Goal: Information Seeking & Learning: Learn about a topic

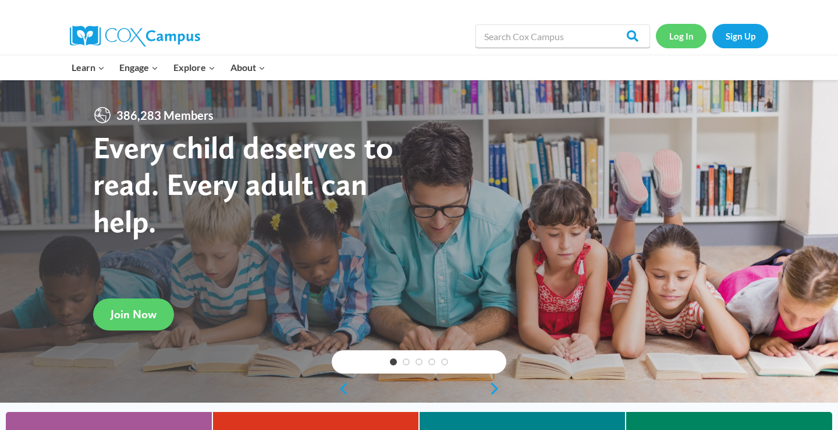
click at [687, 34] on link "Log In" at bounding box center [681, 36] width 51 height 24
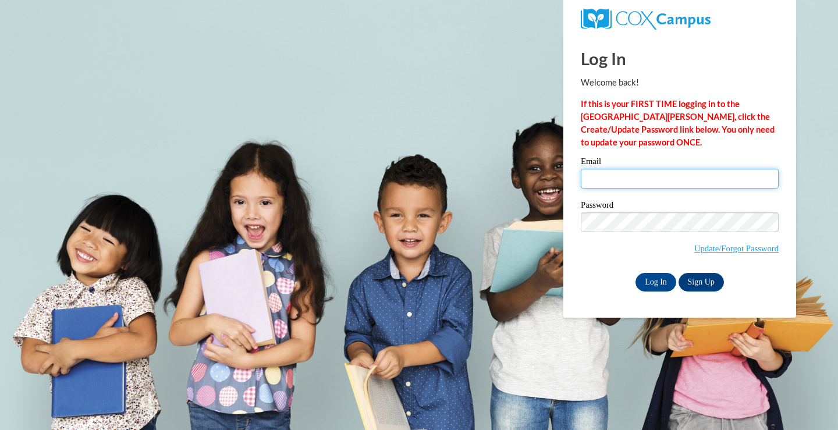
click at [640, 172] on input "Email" at bounding box center [680, 179] width 198 height 20
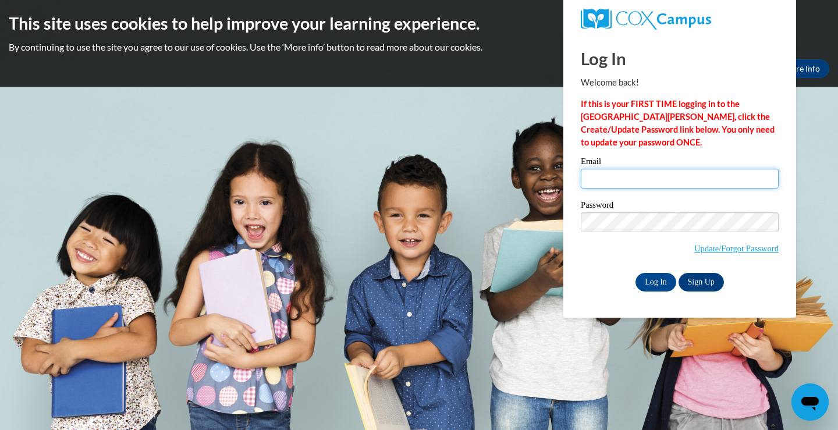
click at [646, 183] on input "Email" at bounding box center [680, 179] width 198 height 20
type input "cahump1531@ung.edu"
click at [654, 285] on input "Log In" at bounding box center [656, 282] width 41 height 19
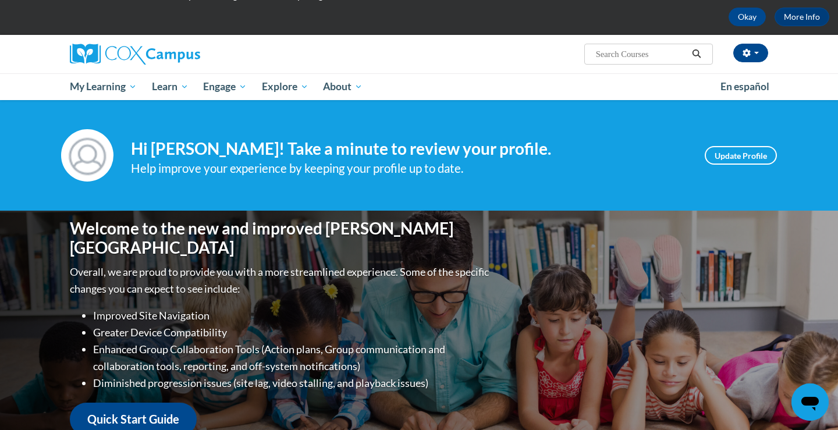
scroll to position [49, 0]
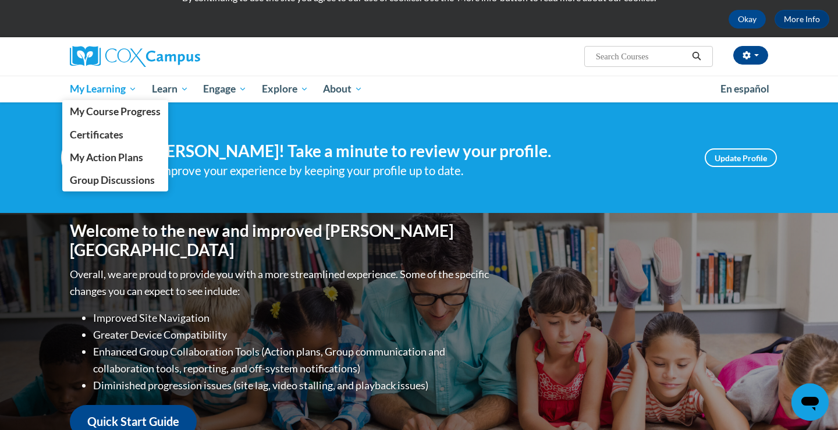
click at [124, 96] on link "My Learning" at bounding box center [103, 89] width 82 height 27
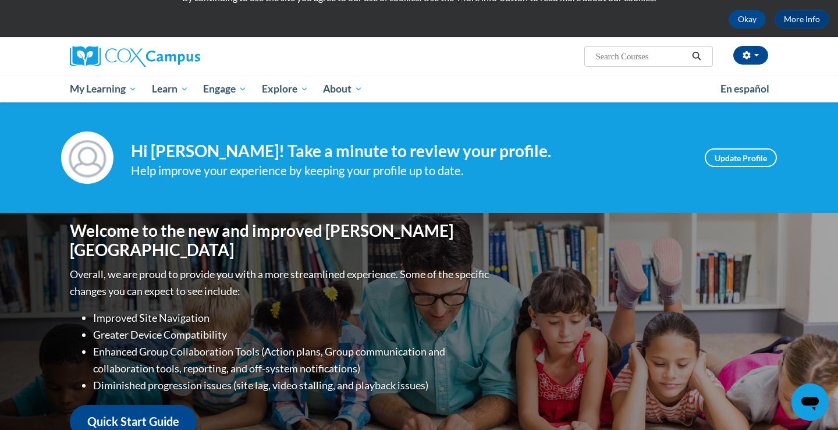
click at [612, 56] on input "Search..." at bounding box center [641, 56] width 93 height 14
type input "phonics"
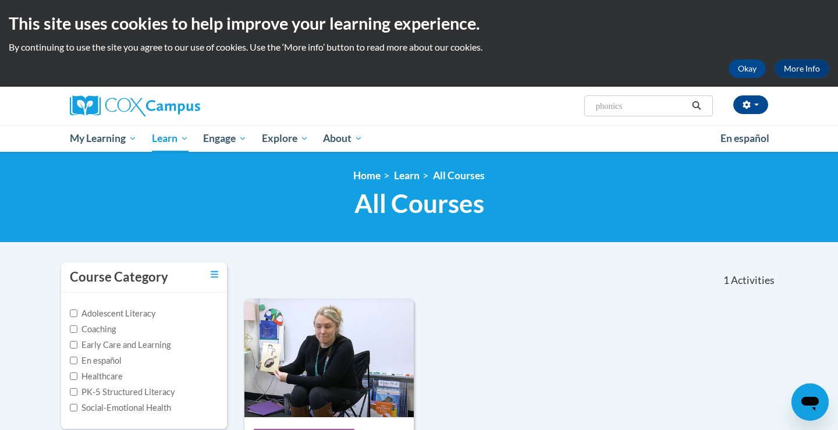
click at [622, 109] on input "phonics" at bounding box center [641, 106] width 93 height 14
drag, startPoint x: 626, startPoint y: 109, endPoint x: 578, endPoint y: 107, distance: 48.3
click at [578, 107] on div "Catherine Humphrey (America/New_York UTC-04:00) My Profile Inbox My Transcripts…" at bounding box center [538, 102] width 477 height 30
type input "early literacy"
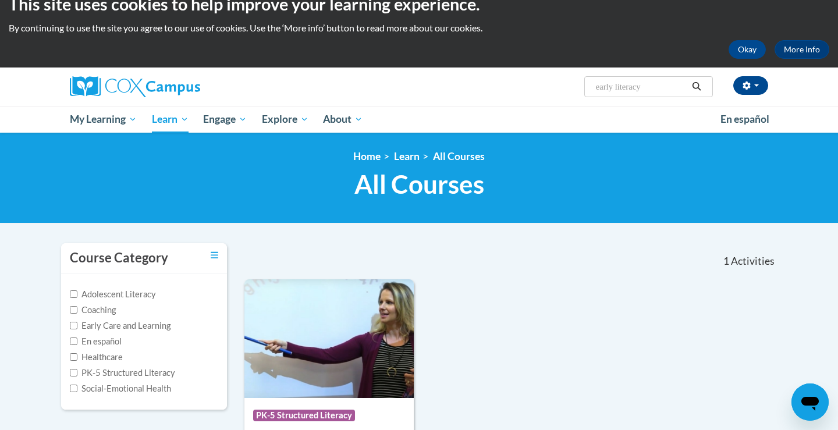
scroll to position [15, 0]
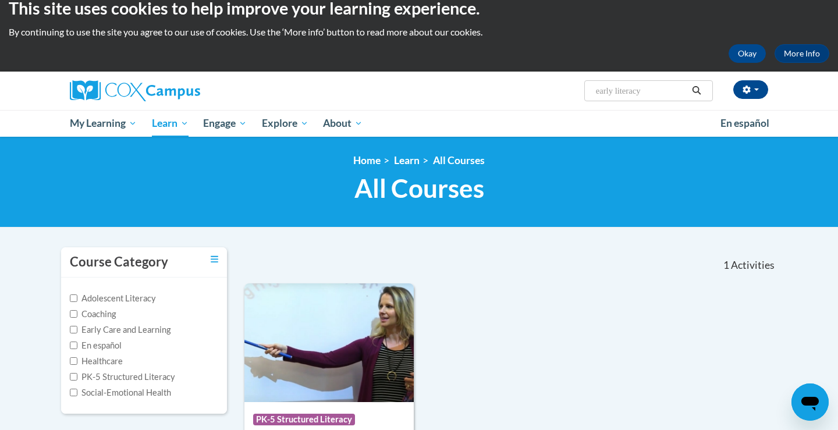
drag, startPoint x: 659, startPoint y: 95, endPoint x: 585, endPoint y: 94, distance: 73.3
click at [585, 94] on span "Search Search... early literacy" at bounding box center [648, 90] width 129 height 21
type input "phonics"
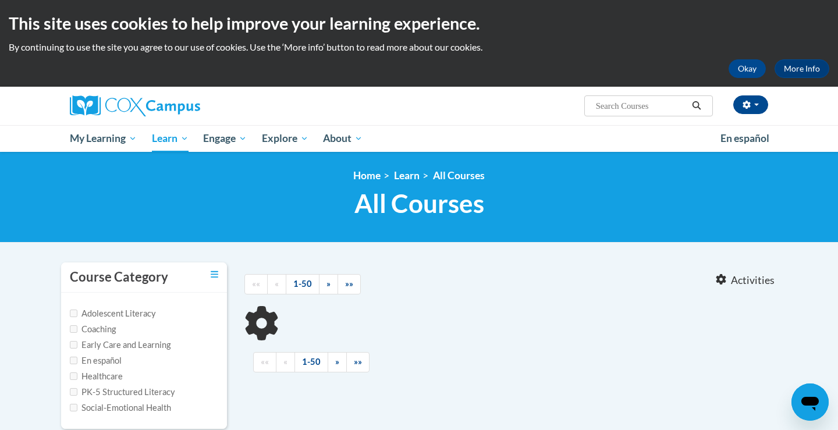
type input "phonics"
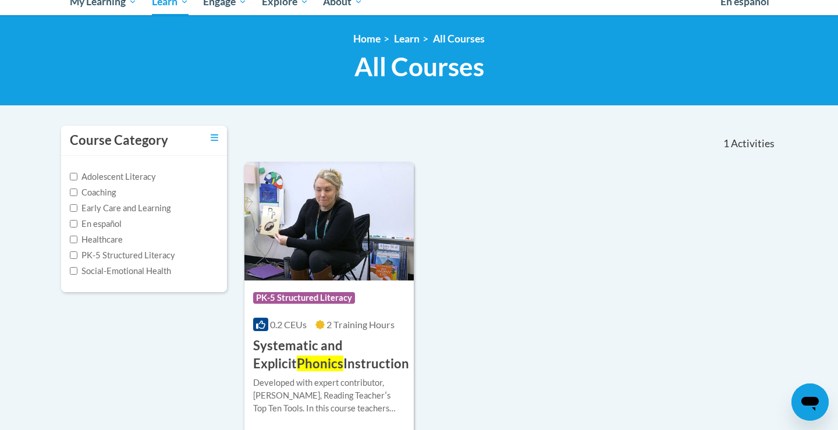
scroll to position [148, 0]
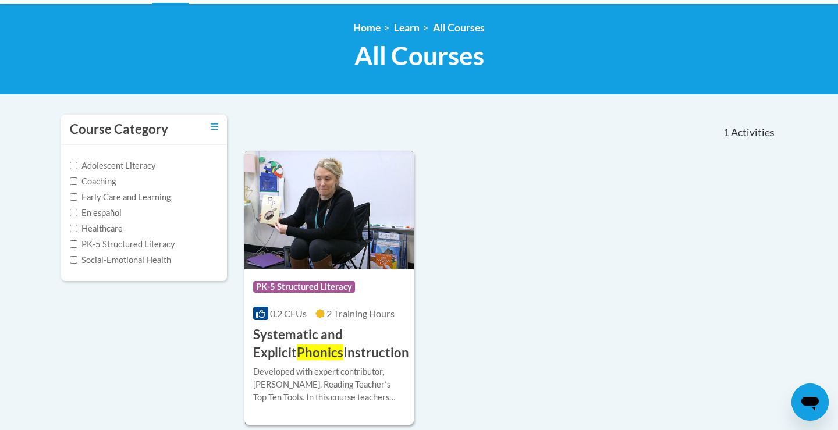
click at [336, 306] on div "Course Category: PK-5 Structured Literacy 0.2 CEUs 2 Training Hours COURSE Syst…" at bounding box center [328, 315] width 169 height 93
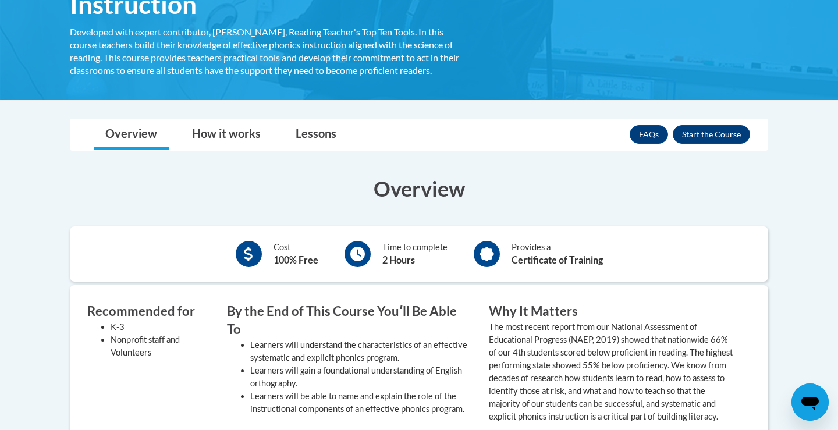
scroll to position [191, 0]
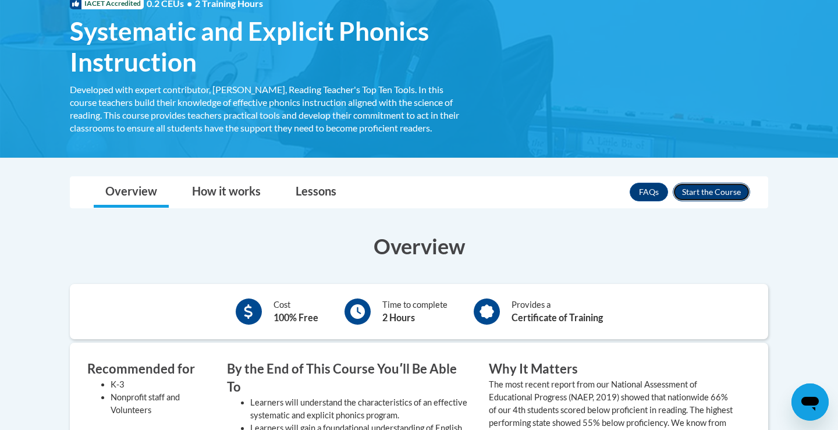
click at [711, 197] on button "Enroll" at bounding box center [711, 192] width 77 height 19
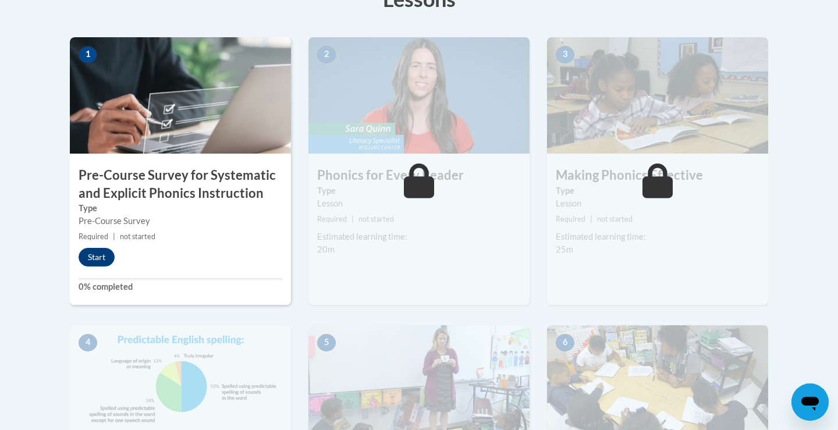
scroll to position [296, 0]
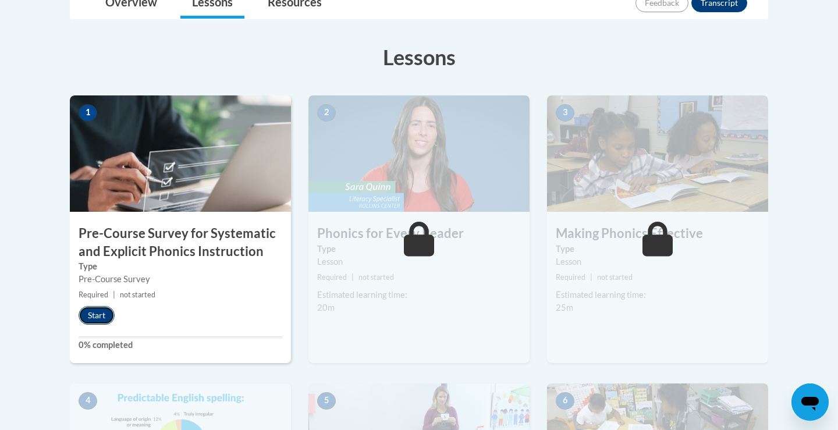
click at [91, 314] on button "Start" at bounding box center [97, 315] width 36 height 19
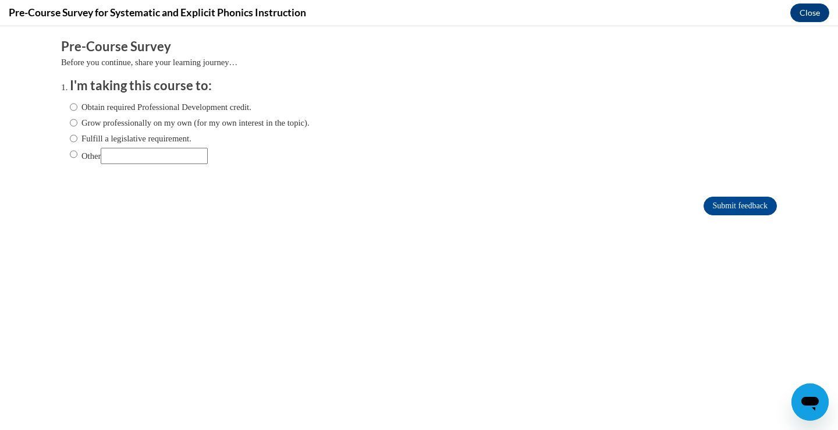
scroll to position [0, 0]
click at [127, 108] on label "Obtain required Professional Development credit." at bounding box center [161, 107] width 182 height 13
click at [77, 108] on input "Obtain required Professional Development credit." at bounding box center [74, 107] width 8 height 13
radio input "true"
click at [716, 205] on input "Submit feedback" at bounding box center [740, 206] width 73 height 19
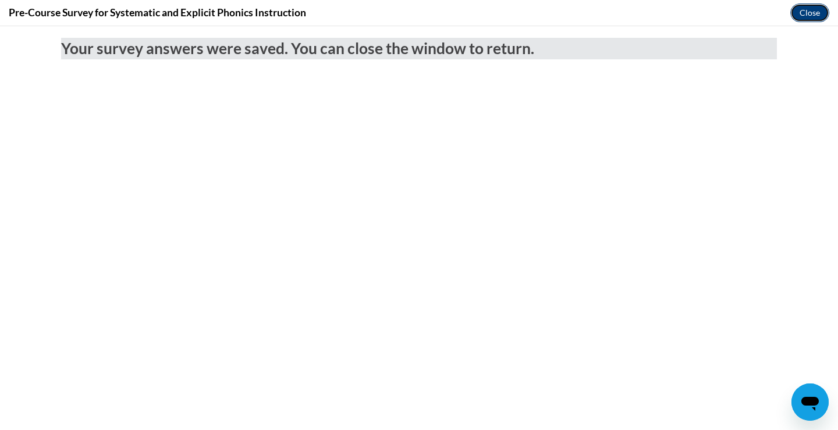
click at [805, 16] on button "Close" at bounding box center [809, 12] width 39 height 19
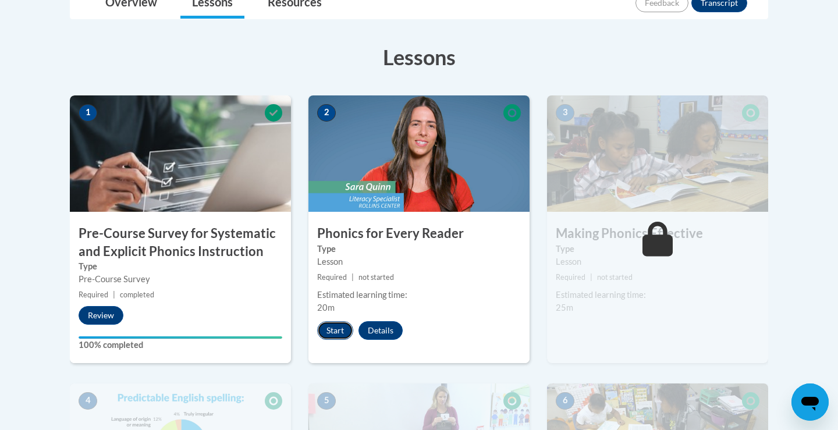
click at [334, 333] on button "Start" at bounding box center [335, 330] width 36 height 19
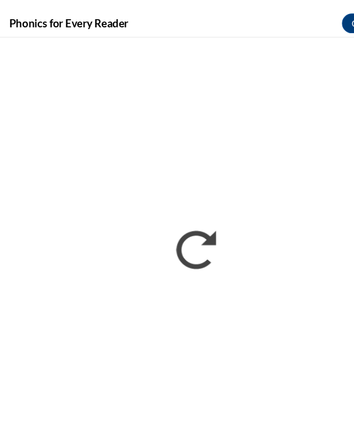
scroll to position [352, 0]
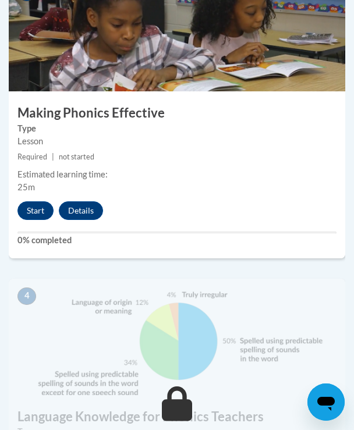
scroll to position [1066, 0]
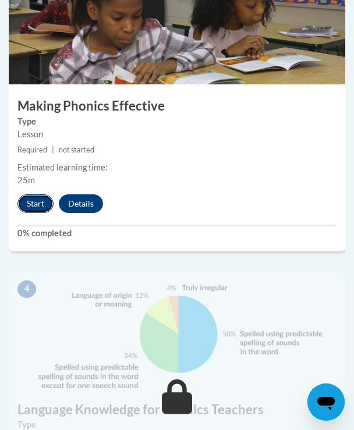
click at [32, 204] on button "Start" at bounding box center [35, 203] width 36 height 19
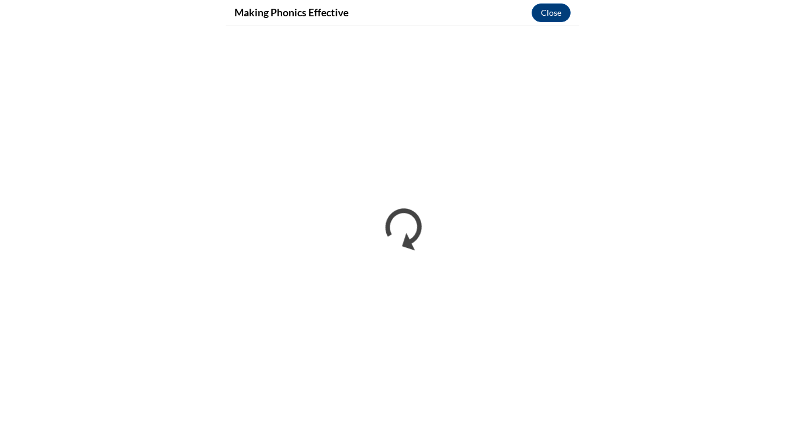
scroll to position [1045, 0]
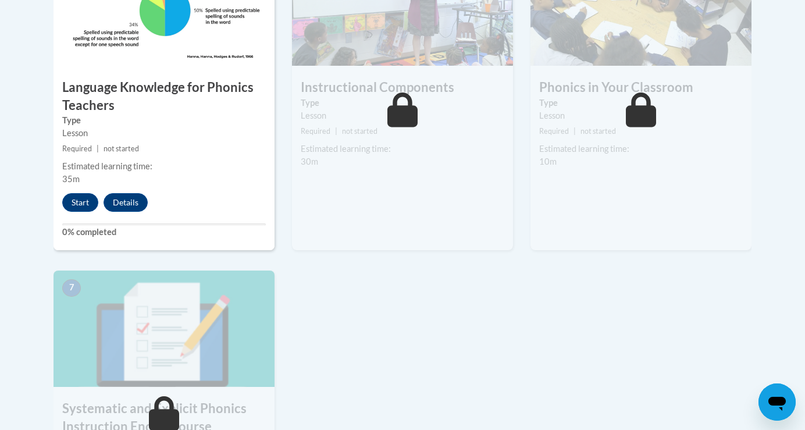
scroll to position [747, 0]
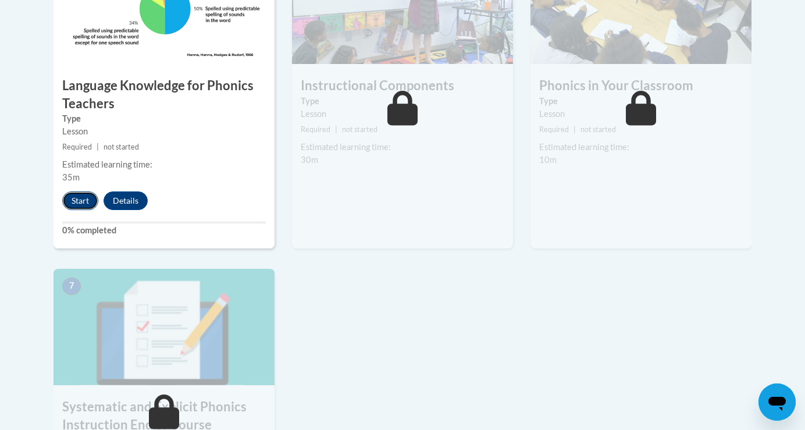
click at [83, 203] on button "Start" at bounding box center [80, 200] width 36 height 19
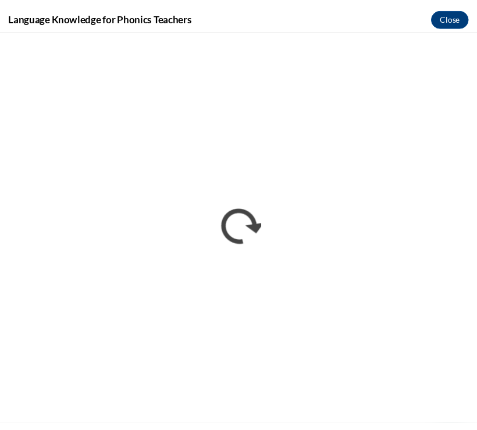
scroll to position [783, 0]
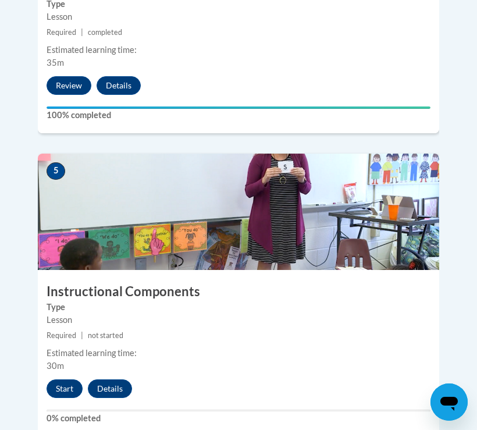
scroll to position [1566, 0]
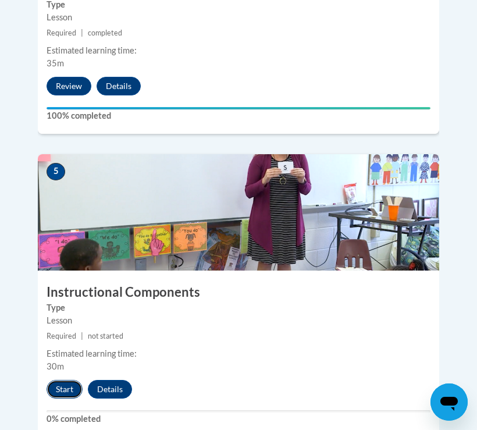
click at [62, 380] on button "Start" at bounding box center [65, 389] width 36 height 19
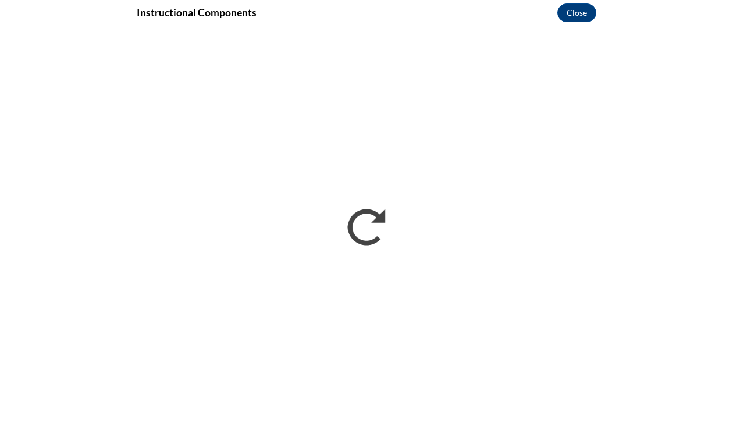
scroll to position [1179, 0]
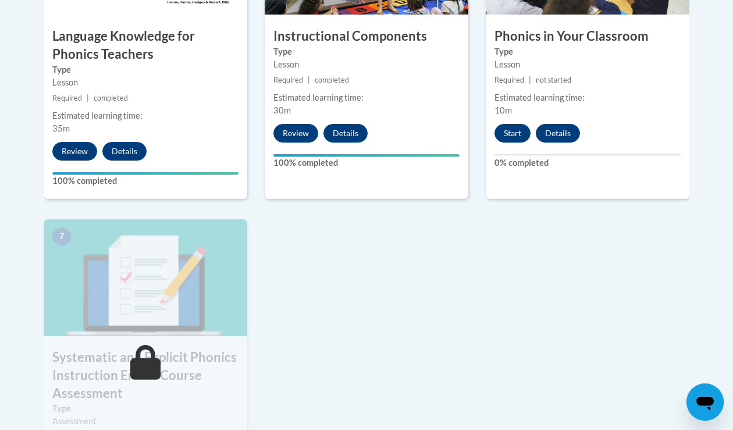
scroll to position [833, 0]
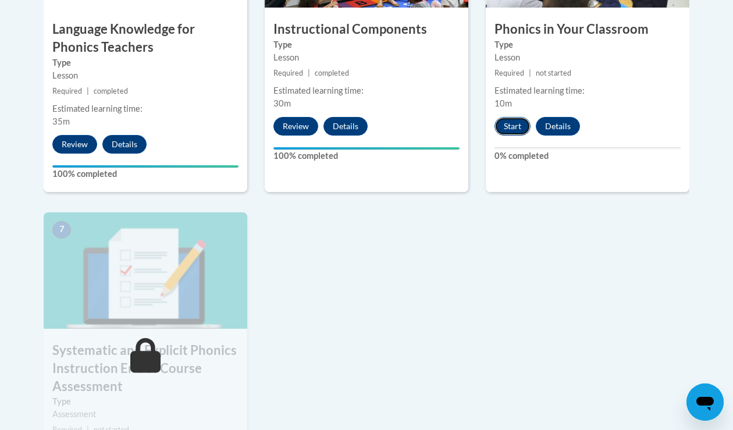
click at [520, 127] on button "Start" at bounding box center [513, 126] width 36 height 19
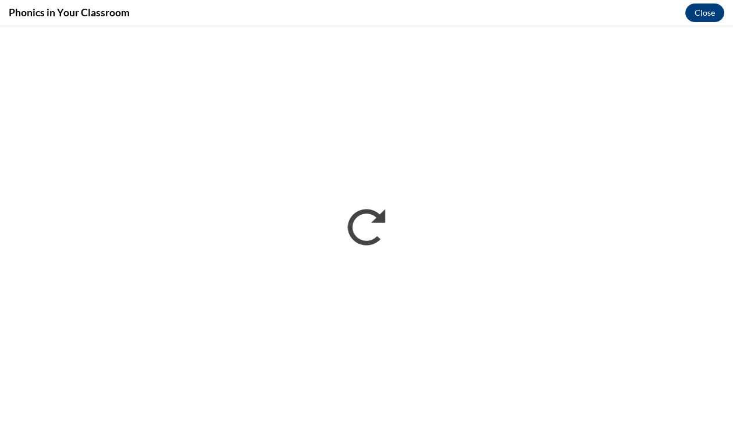
scroll to position [0, 0]
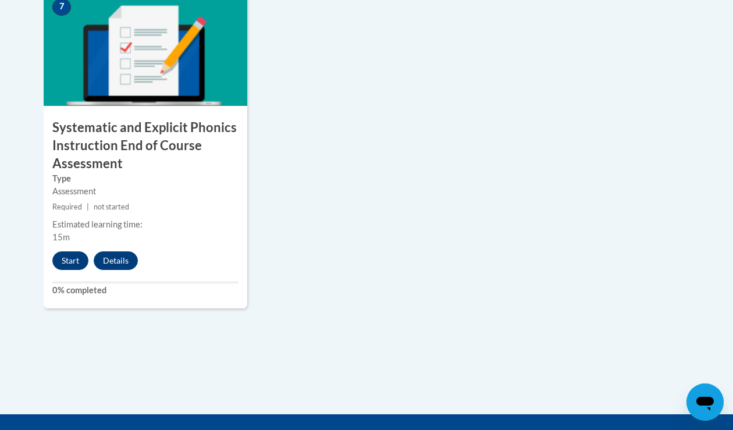
scroll to position [1057, 0]
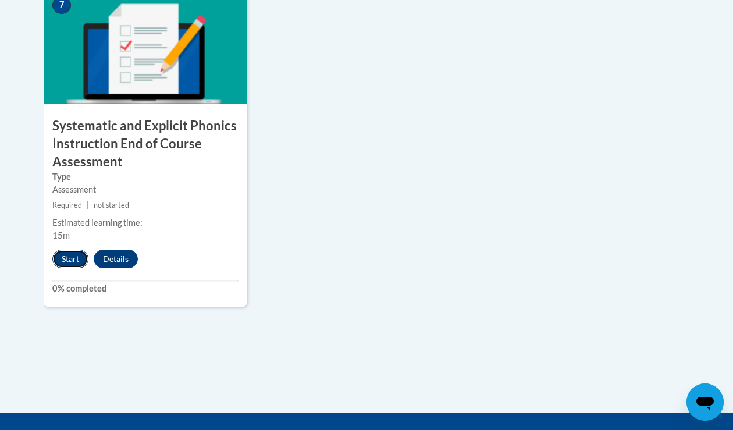
click at [59, 255] on button "Start" at bounding box center [70, 259] width 36 height 19
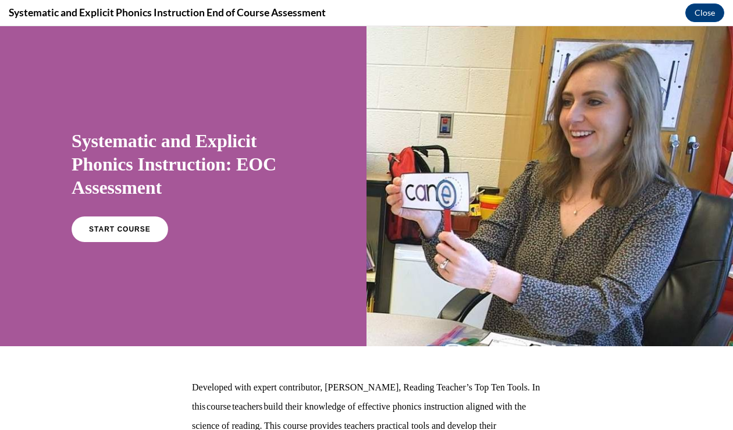
scroll to position [0, 0]
click at [95, 232] on span "START COURSE" at bounding box center [119, 229] width 65 height 9
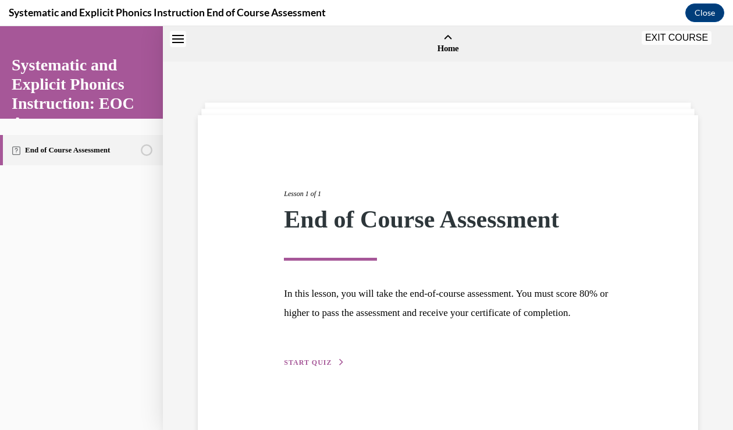
scroll to position [36, 0]
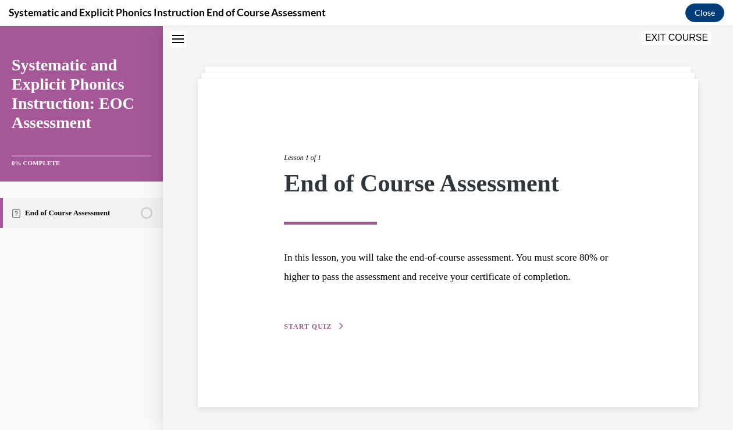
click at [98, 219] on link "End of Course Assessment" at bounding box center [81, 213] width 163 height 30
click at [315, 331] on span "START QUIZ" at bounding box center [308, 326] width 48 height 8
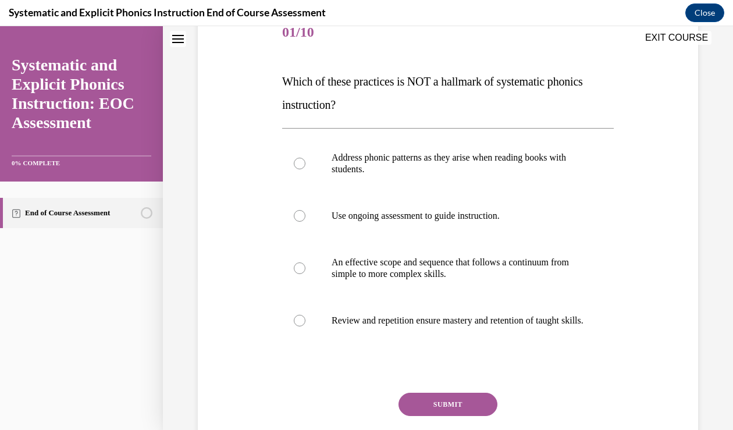
scroll to position [151, 0]
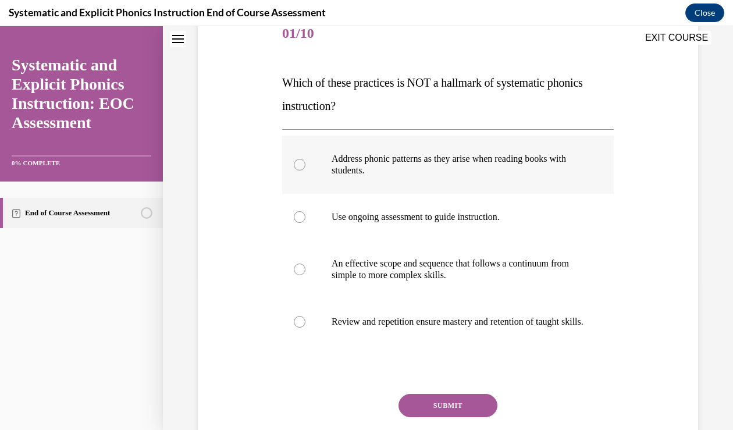
click at [388, 162] on p "Address phonic patterns as they arise when reading books with students." at bounding box center [458, 164] width 253 height 23
click at [435, 407] on button "SUBMIT" at bounding box center [448, 405] width 99 height 23
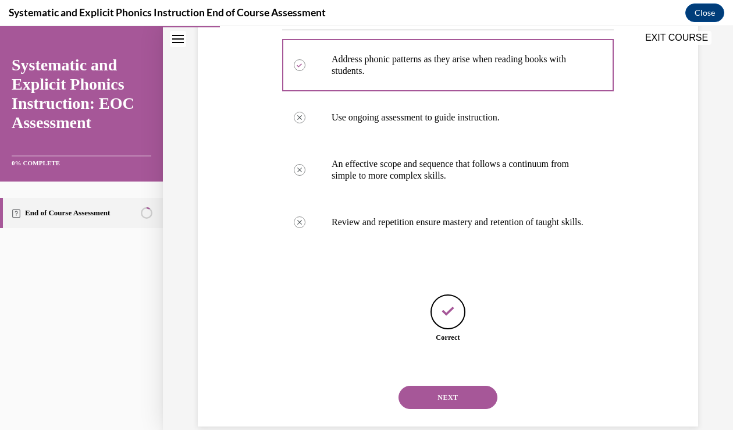
scroll to position [282, 0]
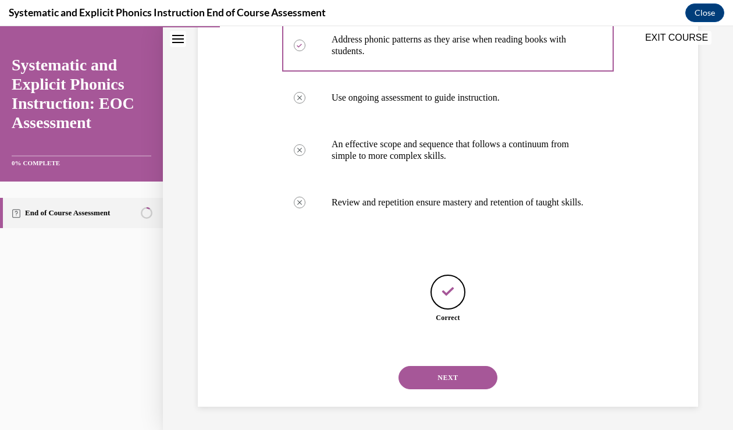
click at [443, 376] on button "NEXT" at bounding box center [448, 377] width 99 height 23
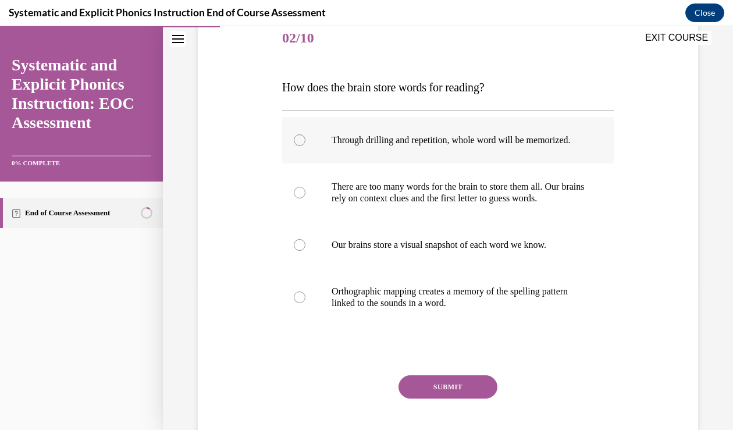
scroll to position [147, 0]
click at [431, 300] on p "Orthographic mapping creates a memory of the spelling pattern linked to the sou…" at bounding box center [458, 296] width 253 height 23
click at [434, 397] on button "SUBMIT" at bounding box center [448, 386] width 99 height 23
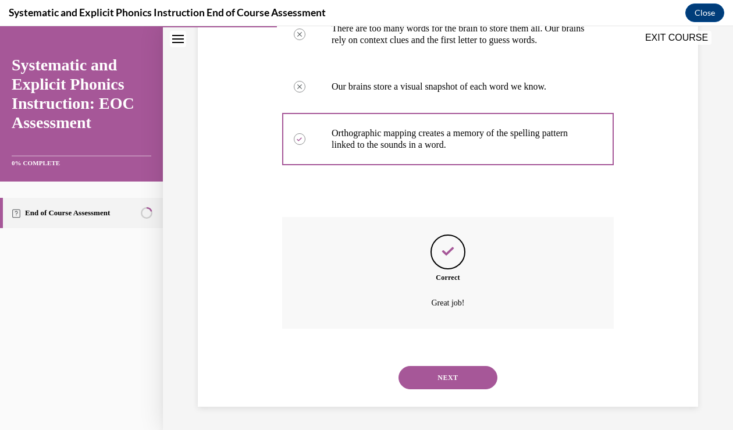
scroll to position [316, 0]
click at [443, 374] on button "NEXT" at bounding box center [448, 377] width 99 height 23
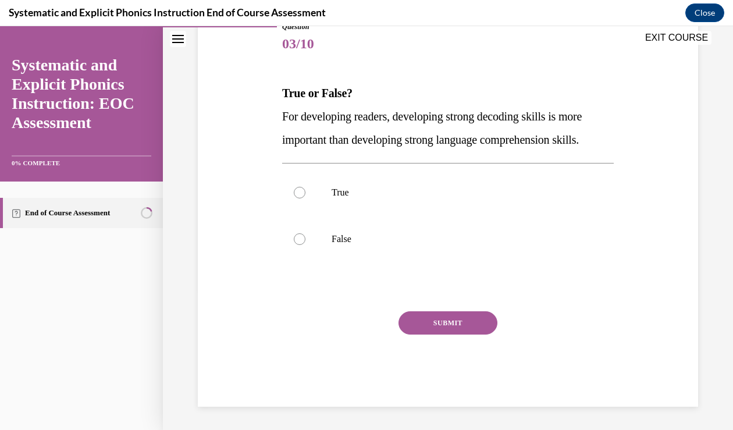
scroll to position [129, 0]
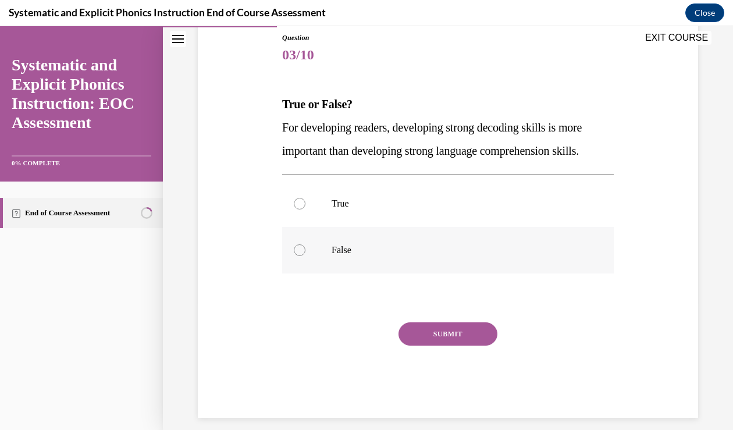
click at [446, 245] on p "False" at bounding box center [458, 250] width 253 height 12
click at [452, 335] on button "SUBMIT" at bounding box center [448, 333] width 99 height 23
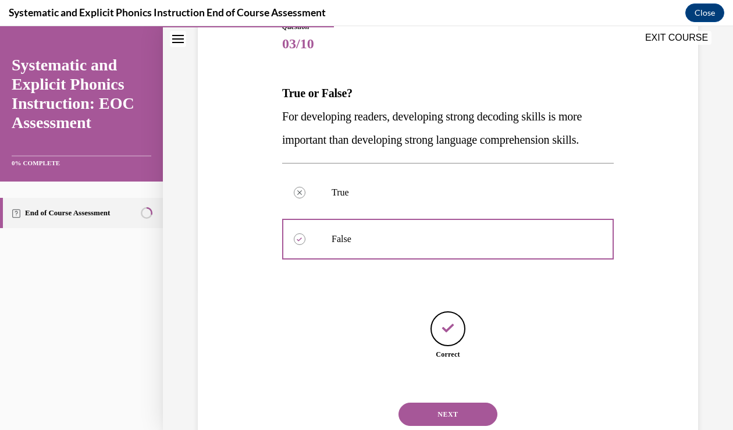
scroll to position [177, 0]
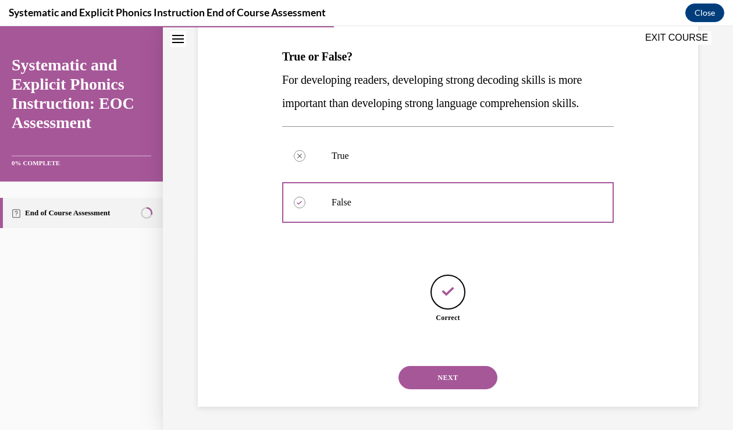
click at [450, 377] on button "NEXT" at bounding box center [448, 377] width 99 height 23
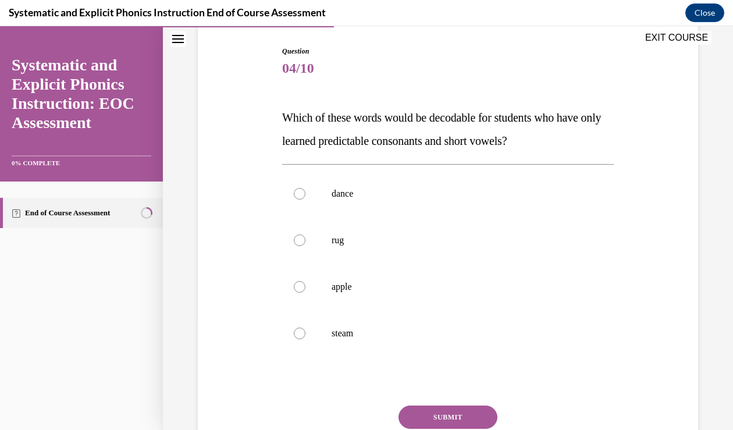
scroll to position [124, 0]
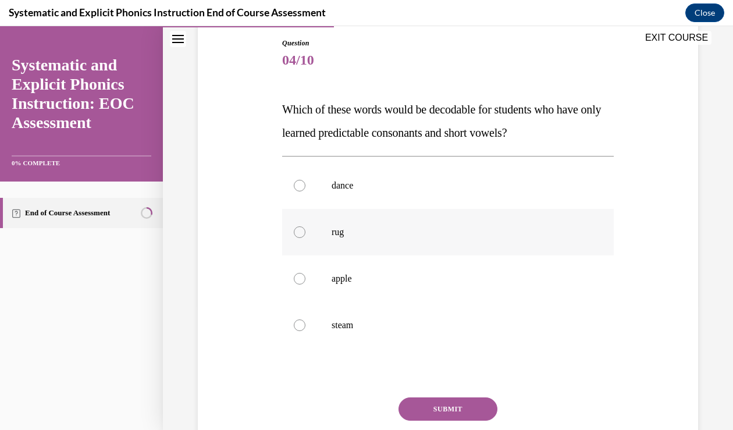
click at [435, 243] on div at bounding box center [448, 232] width 332 height 47
click at [455, 407] on button "SUBMIT" at bounding box center [448, 408] width 99 height 23
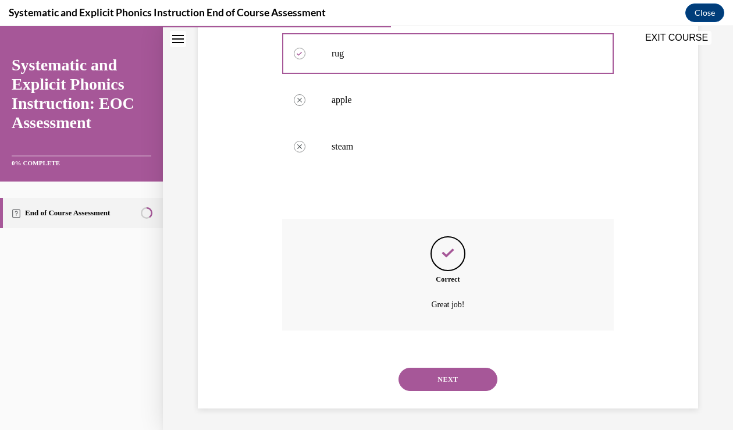
scroll to position [304, 0]
click at [442, 381] on button "NEXT" at bounding box center [448, 377] width 99 height 23
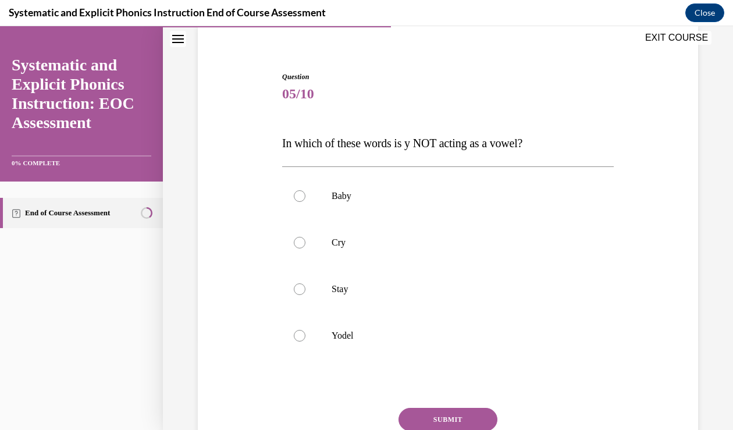
scroll to position [95, 0]
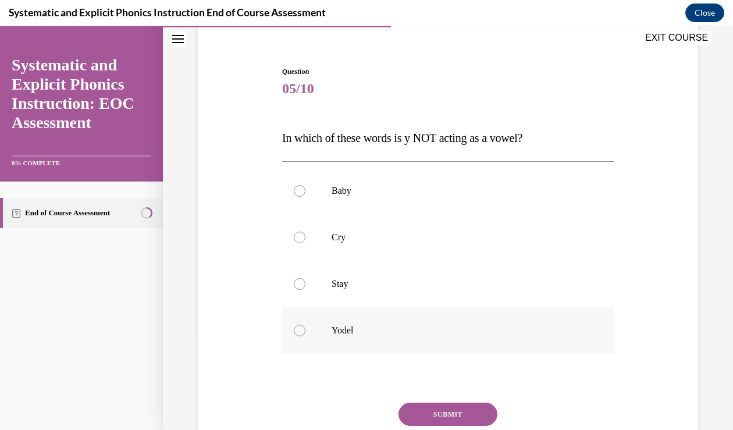
click at [411, 325] on p "Yodel" at bounding box center [458, 331] width 253 height 12
click at [438, 416] on button "SUBMIT" at bounding box center [448, 414] width 99 height 23
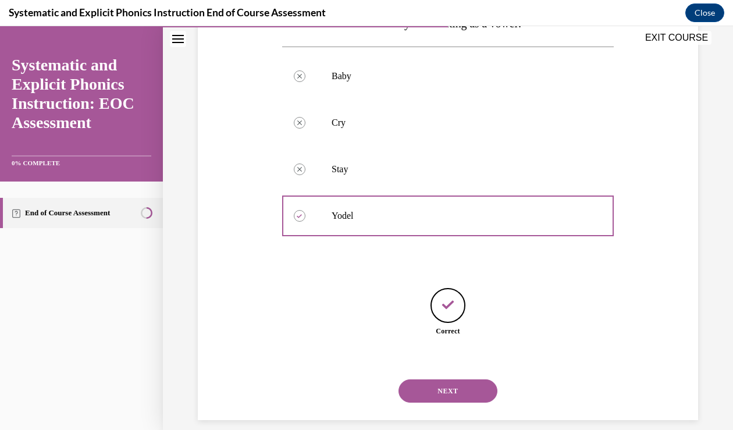
scroll to position [223, 0]
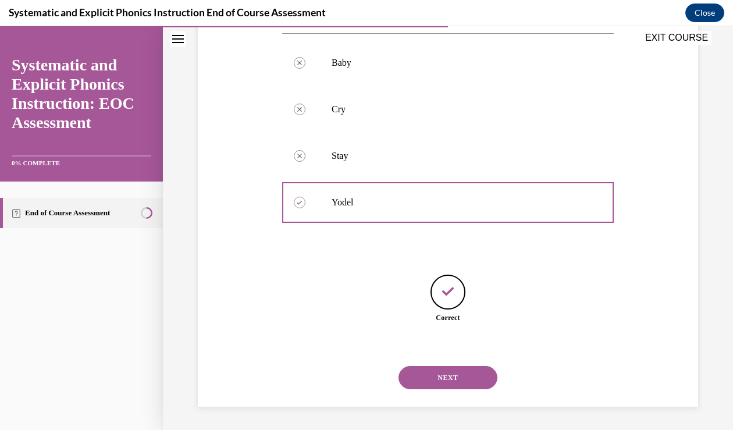
click at [434, 386] on button "NEXT" at bounding box center [448, 377] width 99 height 23
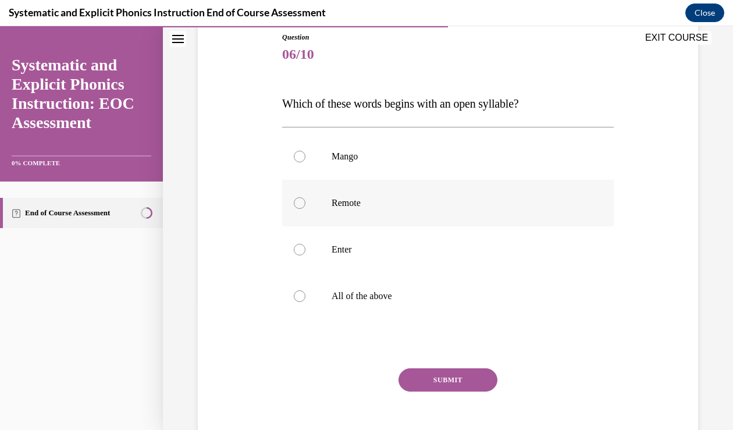
scroll to position [131, 0]
click at [375, 206] on p "Remote" at bounding box center [458, 202] width 253 height 12
click at [420, 371] on button "SUBMIT" at bounding box center [448, 378] width 99 height 23
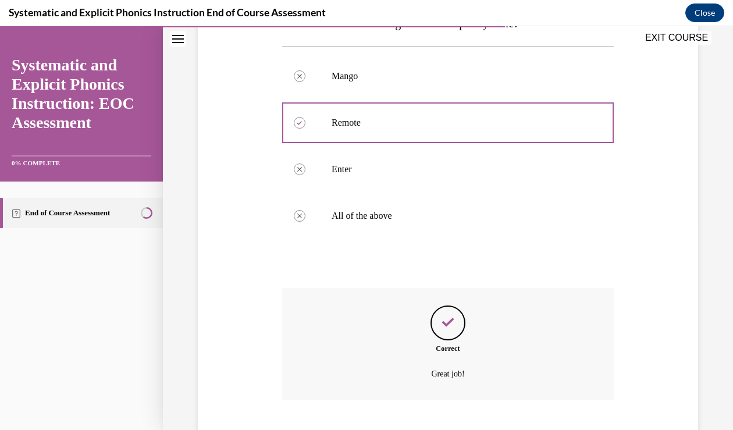
scroll to position [281, 0]
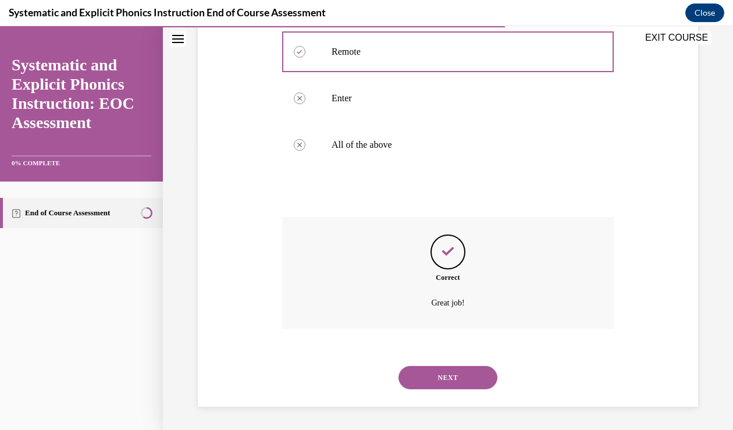
click at [426, 378] on button "NEXT" at bounding box center [448, 377] width 99 height 23
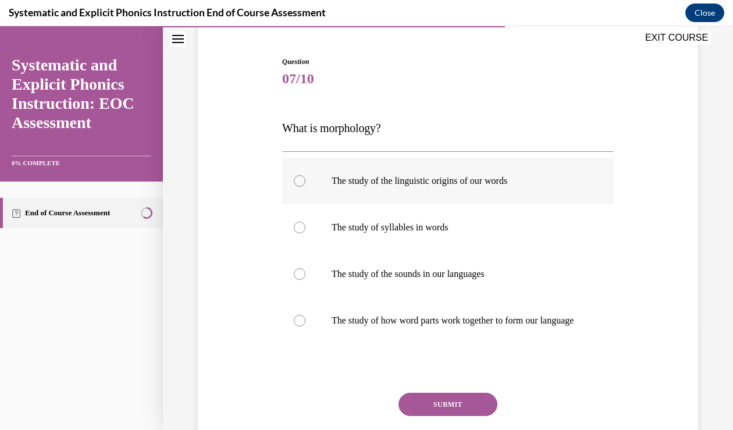
scroll to position [108, 0]
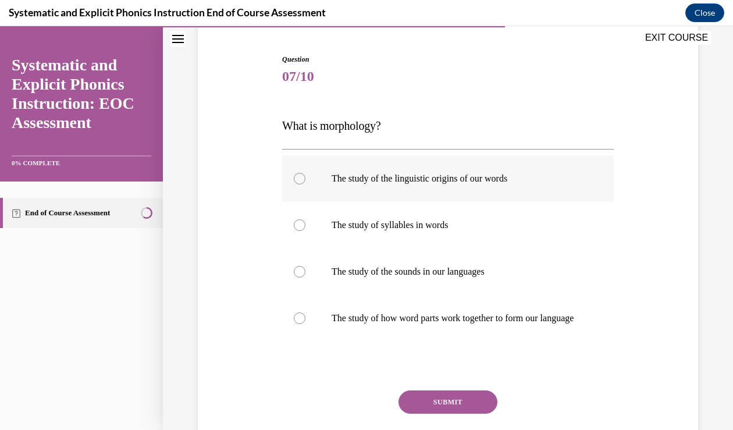
click at [422, 304] on div at bounding box center [448, 318] width 332 height 47
click at [421, 409] on button "SUBMIT" at bounding box center [448, 402] width 99 height 23
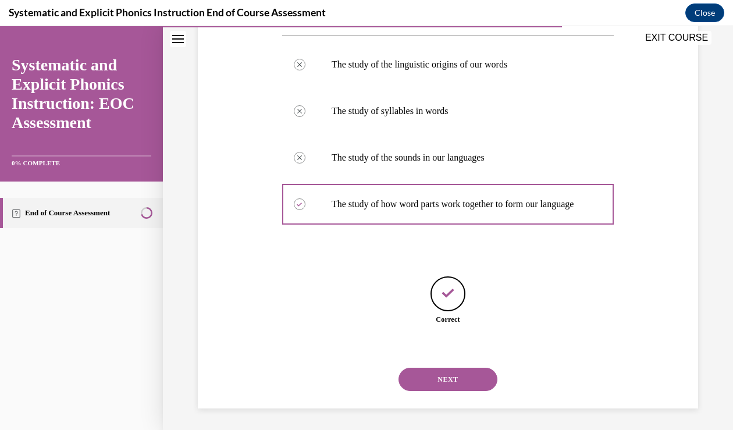
scroll to position [235, 0]
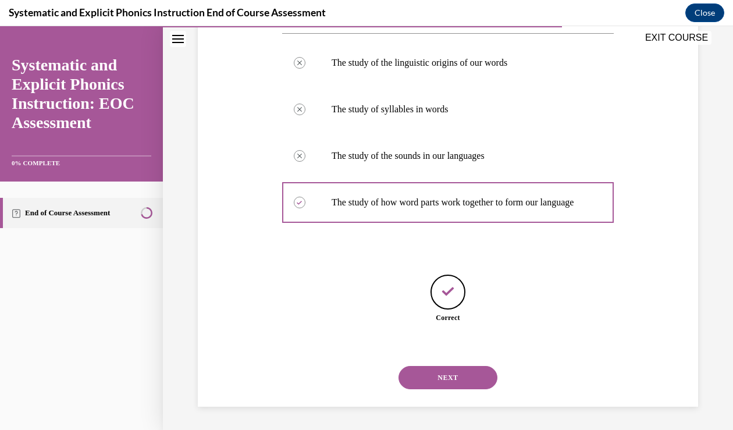
click at [429, 370] on button "NEXT" at bounding box center [448, 377] width 99 height 23
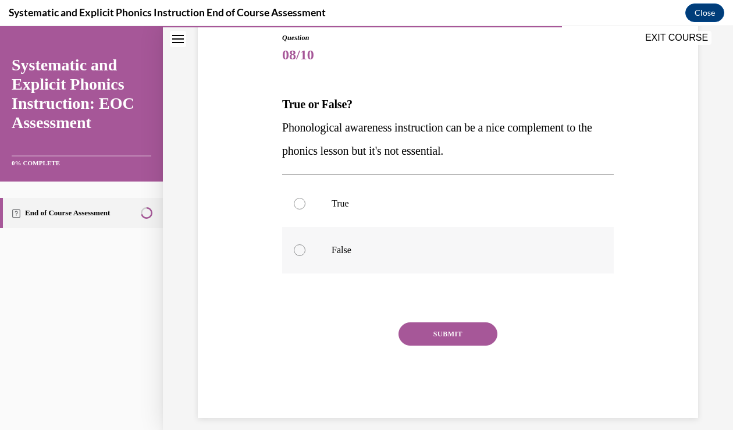
click at [373, 253] on p "False" at bounding box center [458, 250] width 253 height 12
click at [421, 337] on button "SUBMIT" at bounding box center [448, 333] width 99 height 23
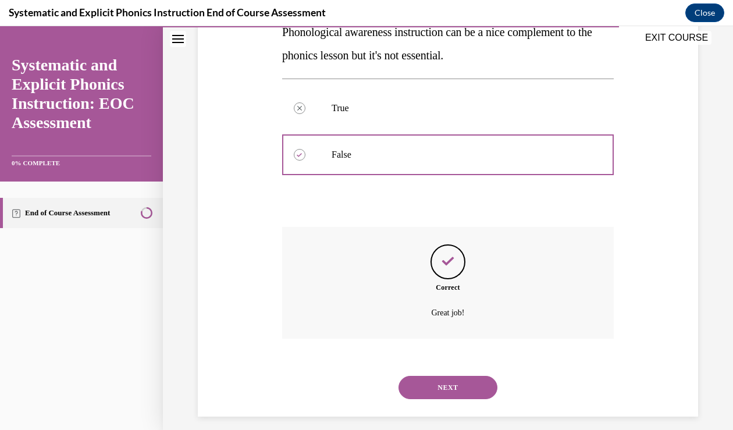
scroll to position [235, 0]
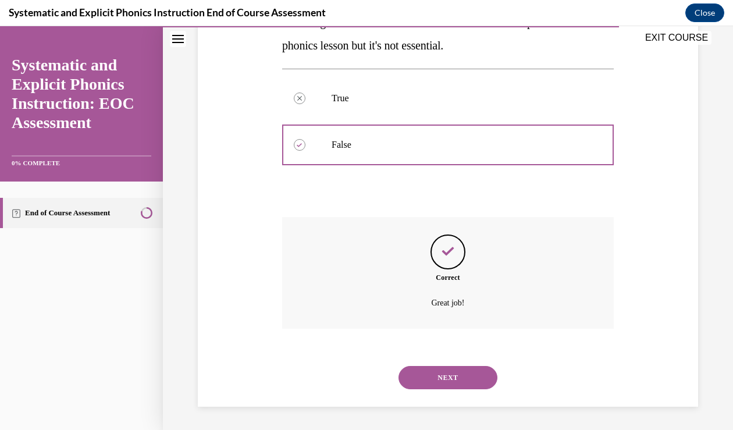
click at [430, 374] on button "NEXT" at bounding box center [448, 377] width 99 height 23
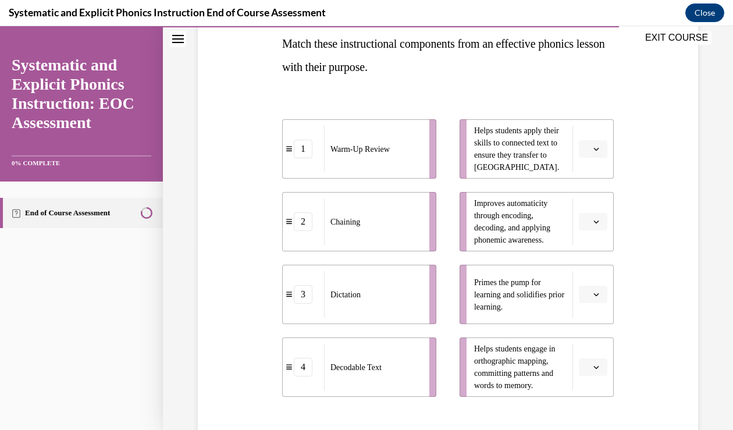
scroll to position [190, 0]
click at [592, 292] on button "button" at bounding box center [593, 293] width 29 height 17
click at [590, 339] on span "1" at bounding box center [589, 343] width 4 height 9
click at [591, 145] on button "button" at bounding box center [593, 148] width 29 height 17
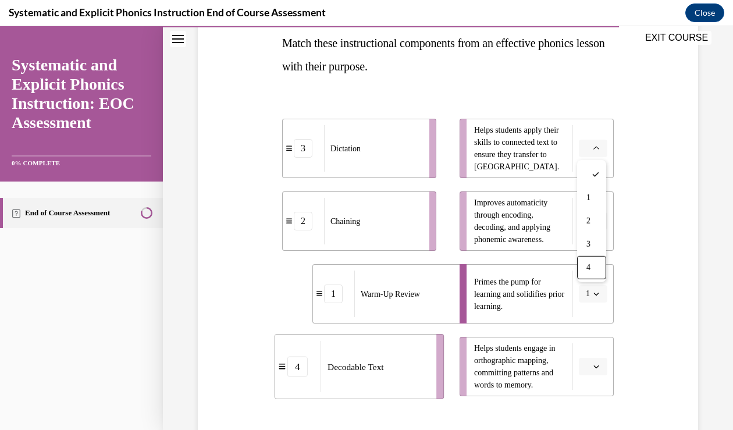
click at [594, 368] on icon "button" at bounding box center [597, 367] width 6 height 6
click at [652, 388] on div "Question 09/10 Match these instructional components from an effective phonics l…" at bounding box center [448, 239] width 506 height 604
click at [594, 363] on span "button" at bounding box center [596, 367] width 8 height 8
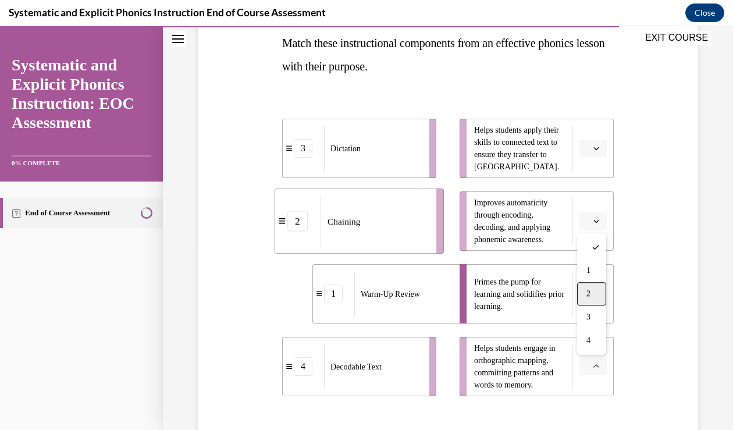
click at [598, 299] on div "2" at bounding box center [591, 293] width 29 height 23
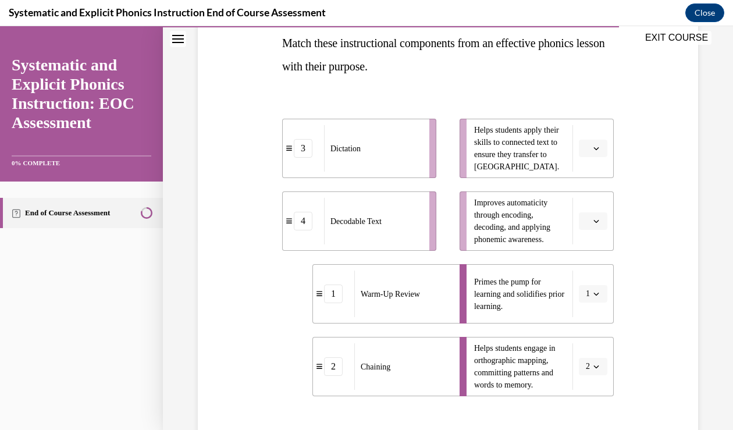
click at [597, 221] on icon "button" at bounding box center [597, 221] width 6 height 6
click at [597, 316] on div "3" at bounding box center [591, 317] width 29 height 23
click at [592, 151] on button "button" at bounding box center [593, 148] width 29 height 17
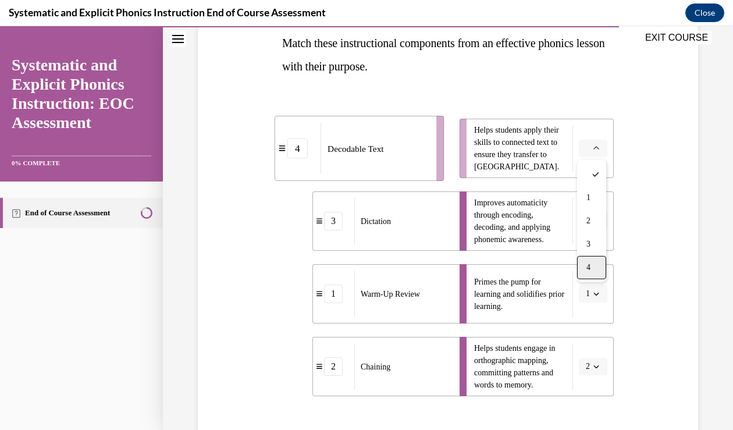
click at [582, 262] on div "4" at bounding box center [591, 267] width 29 height 23
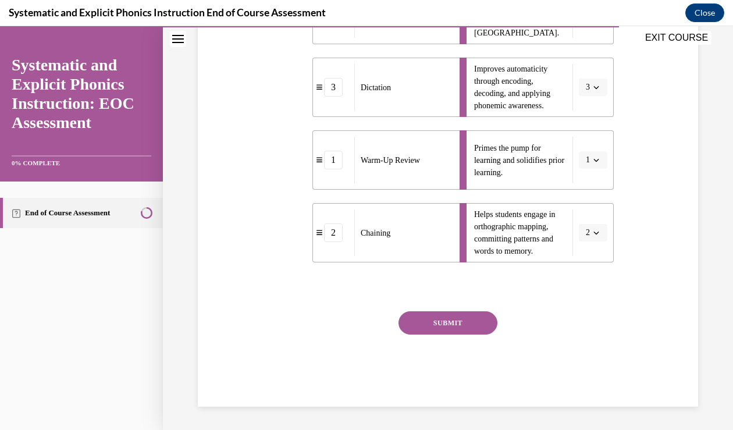
click at [474, 325] on button "SUBMIT" at bounding box center [448, 322] width 99 height 23
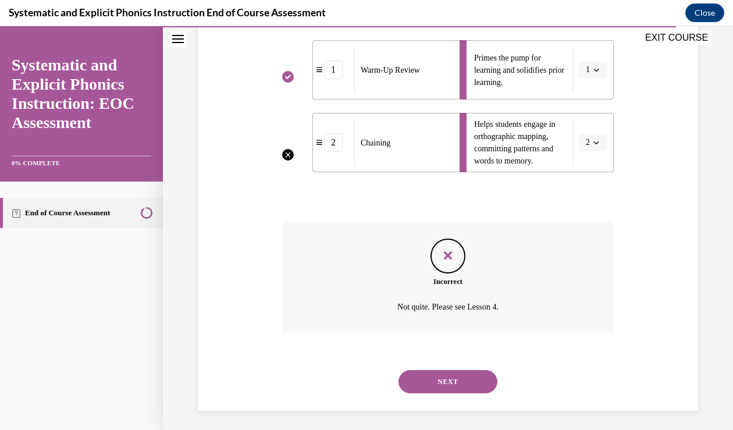
scroll to position [418, 0]
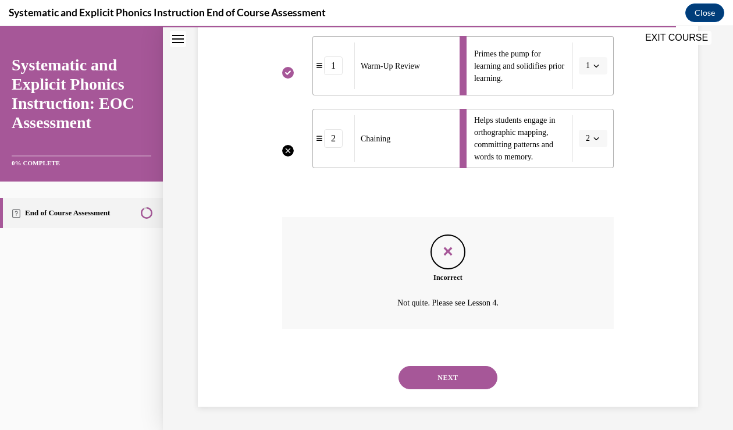
click at [456, 375] on button "NEXT" at bounding box center [448, 377] width 99 height 23
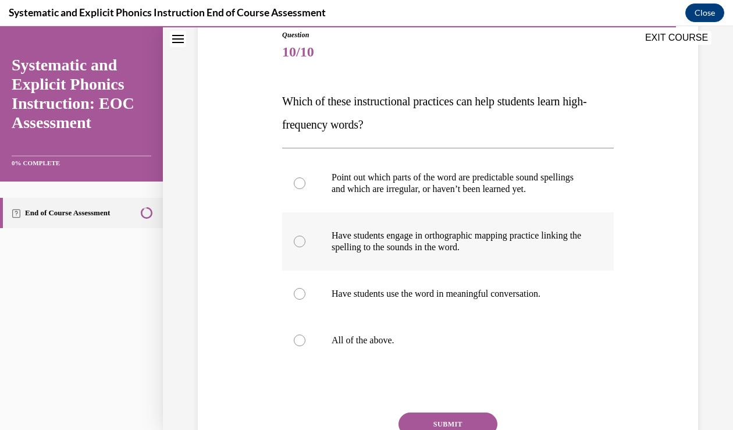
scroll to position [134, 0]
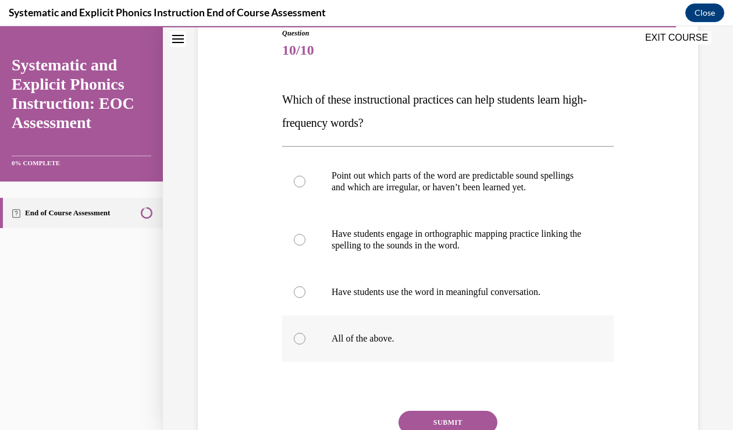
click at [411, 342] on p "All of the above." at bounding box center [458, 339] width 253 height 12
click at [428, 416] on button "SUBMIT" at bounding box center [448, 422] width 99 height 23
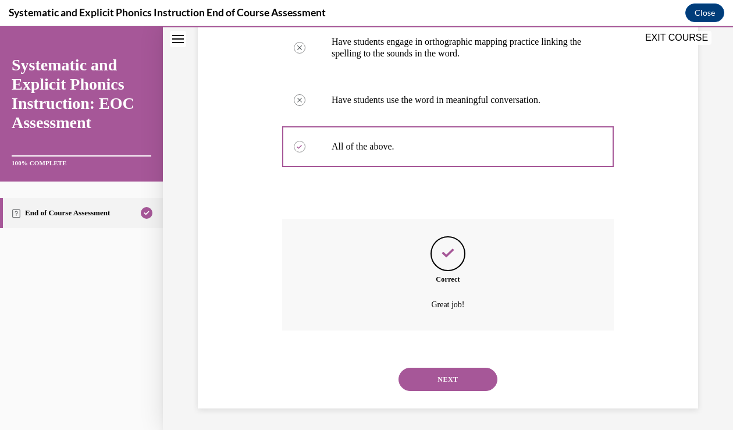
scroll to position [328, 0]
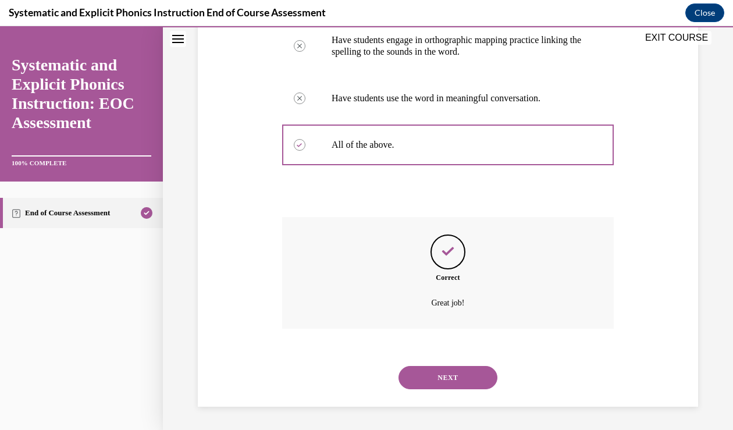
click at [433, 382] on button "NEXT" at bounding box center [448, 377] width 99 height 23
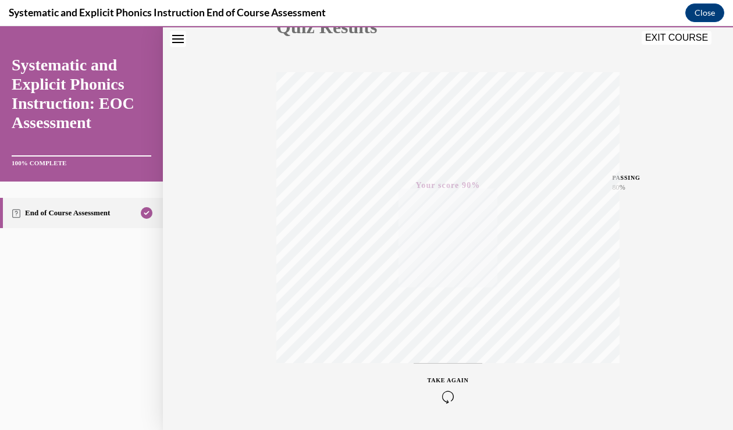
scroll to position [193, 0]
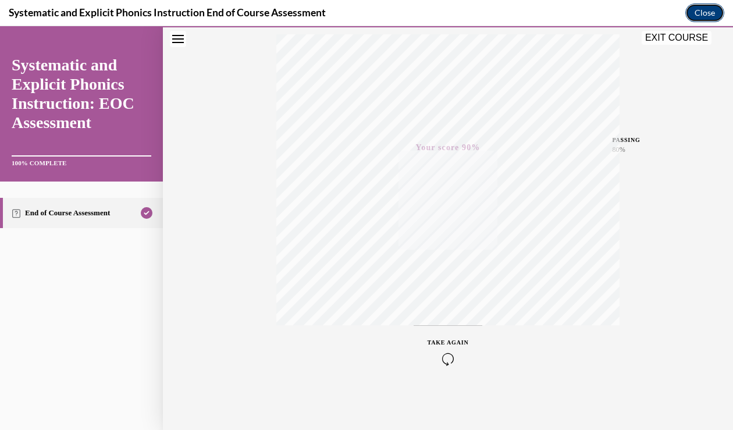
click at [694, 15] on button "Close" at bounding box center [705, 12] width 39 height 19
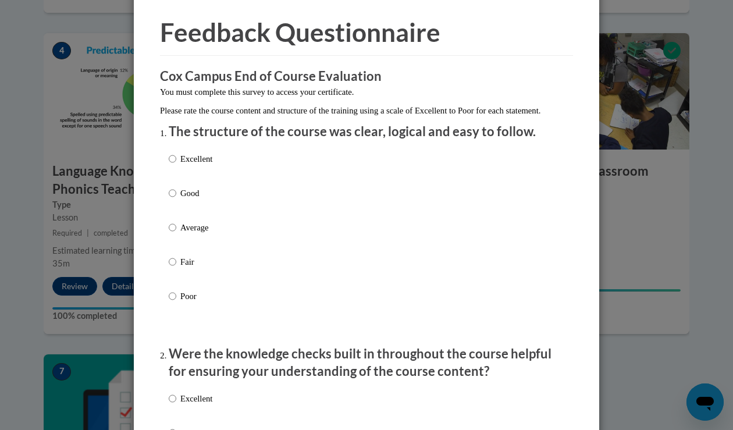
scroll to position [44, 0]
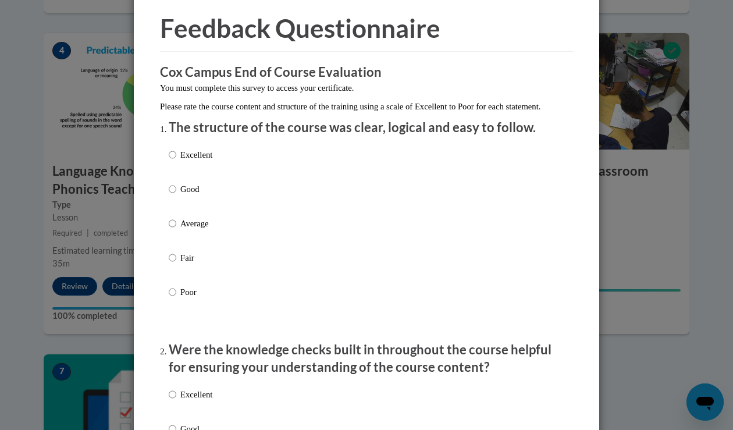
click at [239, 164] on div "Excellent Good Average Fair Poor" at bounding box center [367, 238] width 396 height 190
click at [201, 161] on p "Excellent" at bounding box center [196, 154] width 32 height 13
click at [176, 161] on input "Excellent" at bounding box center [173, 154] width 8 height 13
radio input "true"
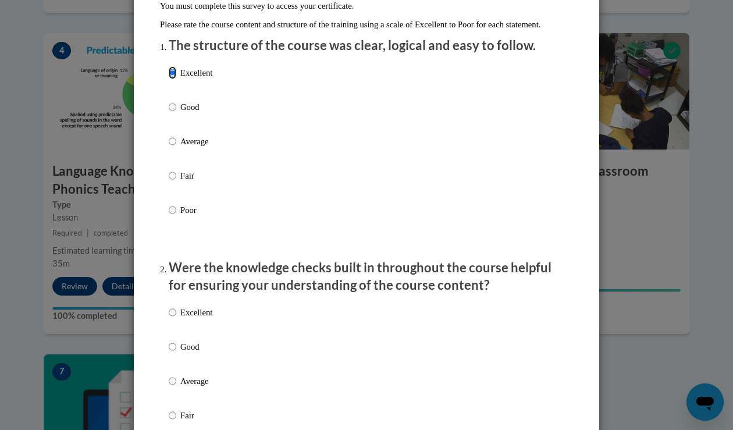
scroll to position [143, 0]
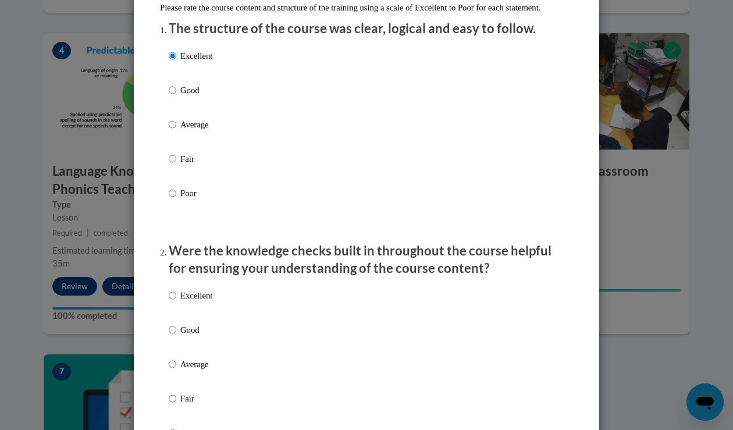
click at [196, 302] on p "Excellent" at bounding box center [196, 295] width 32 height 13
click at [176, 302] on input "Excellent" at bounding box center [173, 295] width 8 height 13
radio input "true"
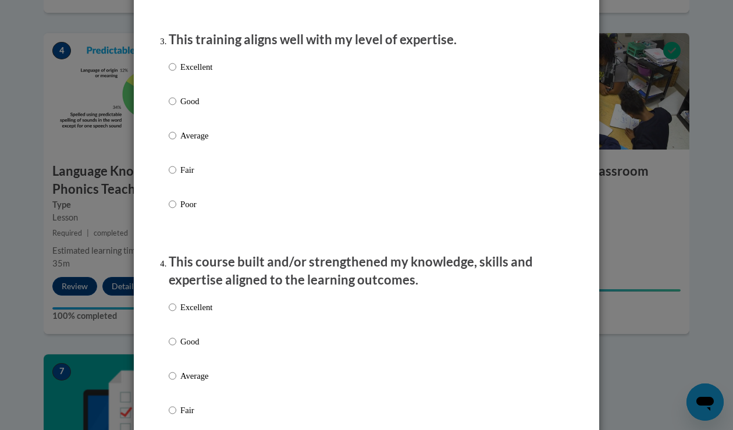
scroll to position [610, 0]
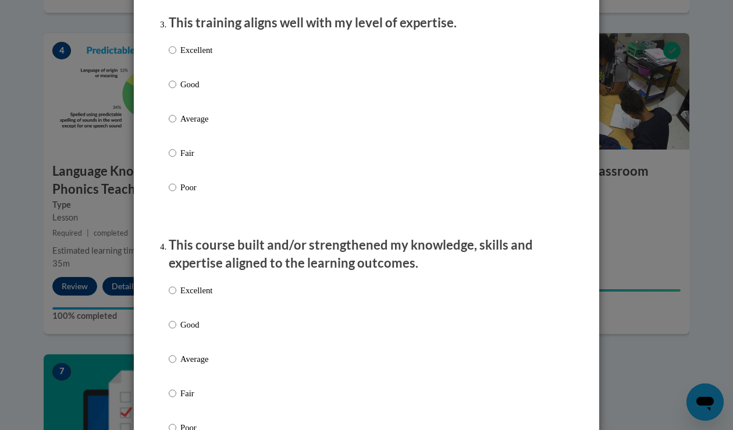
click at [180, 62] on label "Excellent" at bounding box center [191, 59] width 44 height 31
click at [176, 56] on input "Excellent" at bounding box center [173, 50] width 8 height 13
radio input "true"
click at [203, 297] on p "Excellent" at bounding box center [196, 290] width 32 height 13
click at [176, 297] on input "Excellent" at bounding box center [173, 290] width 8 height 13
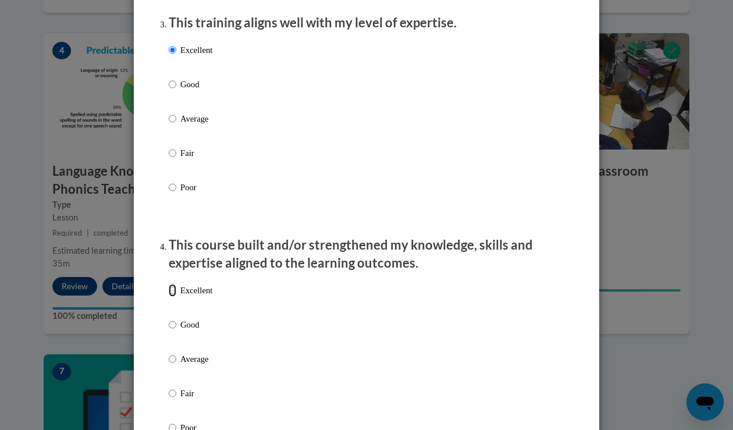
radio input "true"
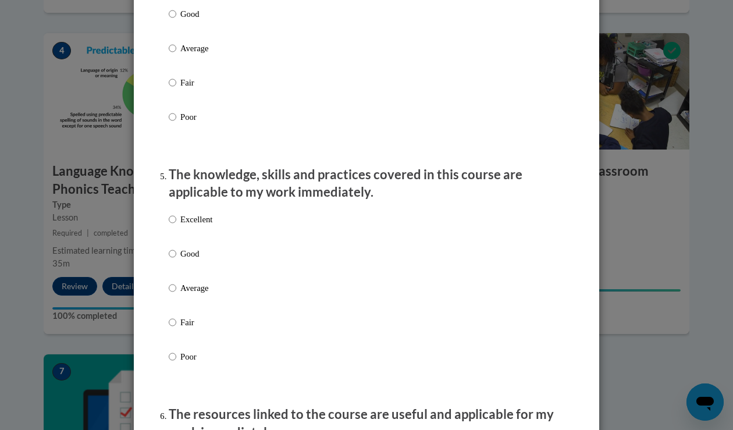
scroll to position [959, 0]
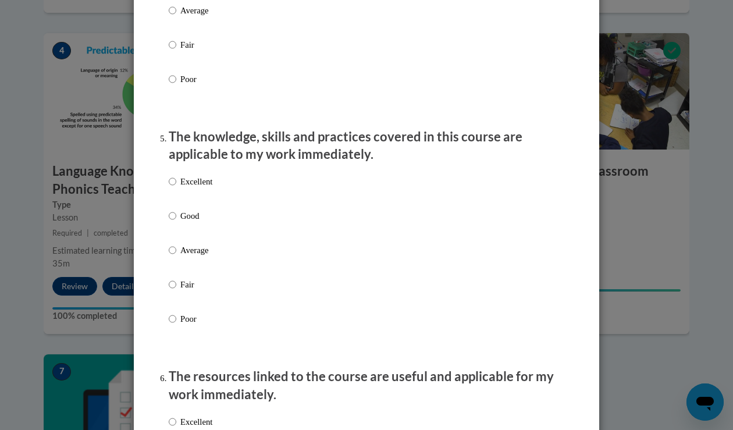
click at [196, 188] on p "Excellent" at bounding box center [196, 181] width 32 height 13
click at [176, 188] on input "Excellent" at bounding box center [173, 181] width 8 height 13
radio input "true"
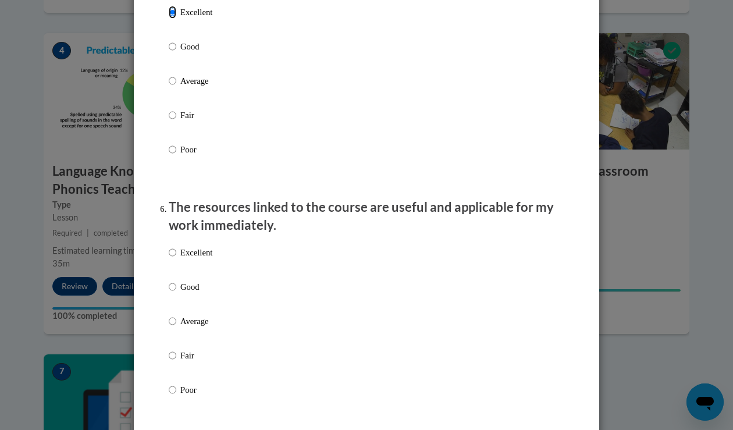
scroll to position [1141, 0]
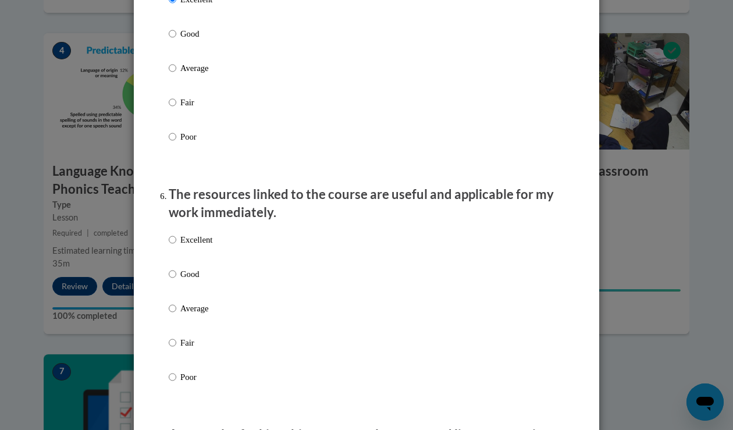
click at [194, 246] on p "Excellent" at bounding box center [196, 239] width 32 height 13
click at [176, 246] on input "Excellent" at bounding box center [173, 239] width 8 height 13
radio input "true"
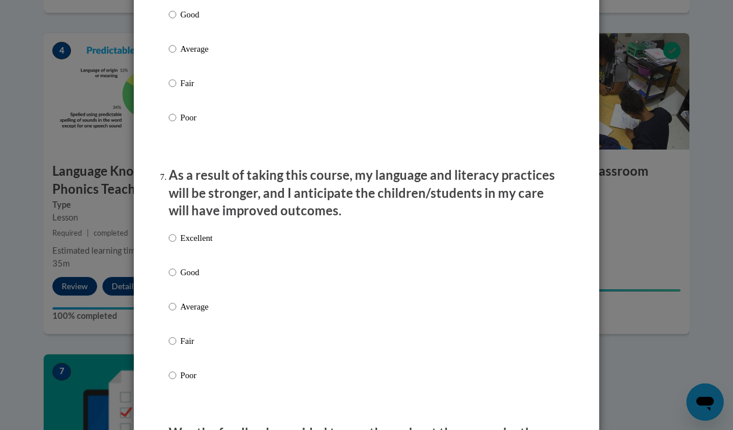
scroll to position [1414, 0]
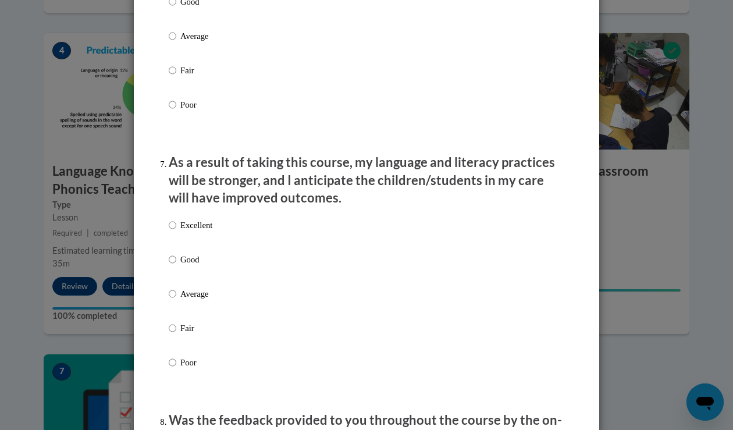
click at [196, 232] on p "Excellent" at bounding box center [196, 225] width 32 height 13
click at [176, 232] on input "Excellent" at bounding box center [173, 225] width 8 height 13
radio input "true"
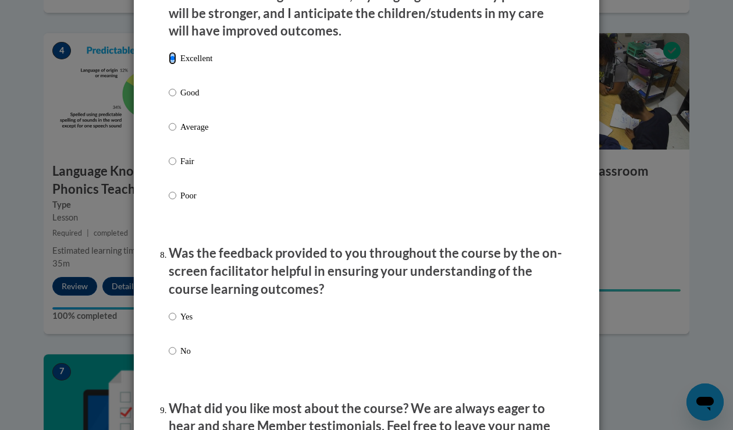
scroll to position [1606, 0]
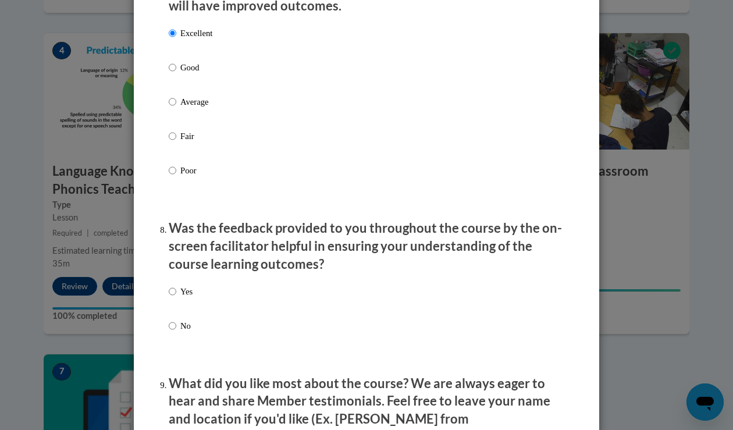
click at [190, 298] on p "Yes" at bounding box center [186, 291] width 12 height 13
click at [176, 298] on input "Yes" at bounding box center [173, 291] width 8 height 13
radio input "true"
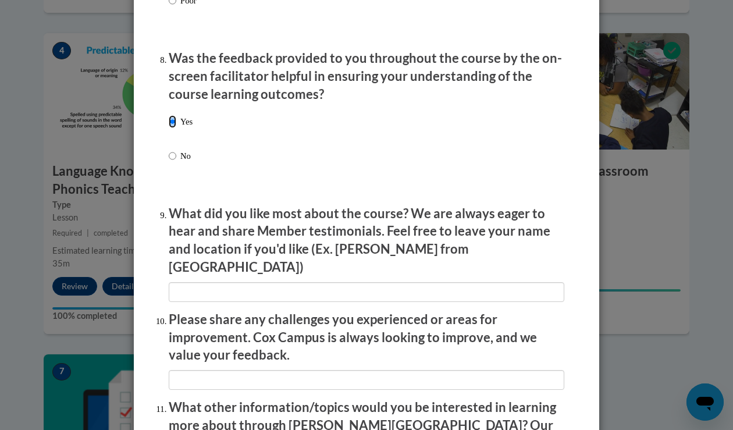
scroll to position [1794, 0]
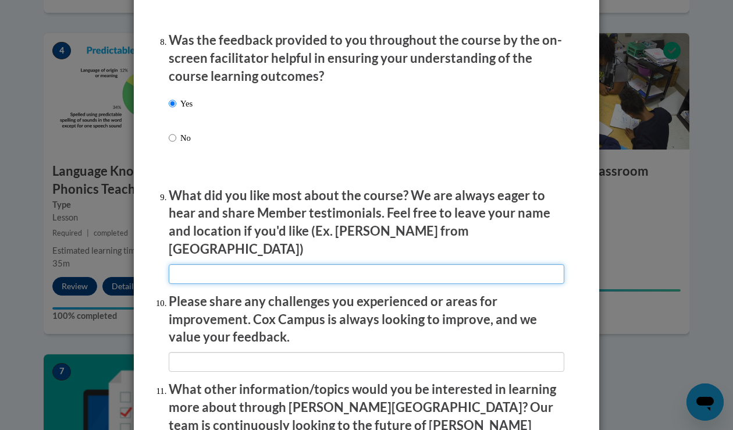
click at [198, 270] on input "textbox" at bounding box center [367, 274] width 396 height 20
type input "n/a"
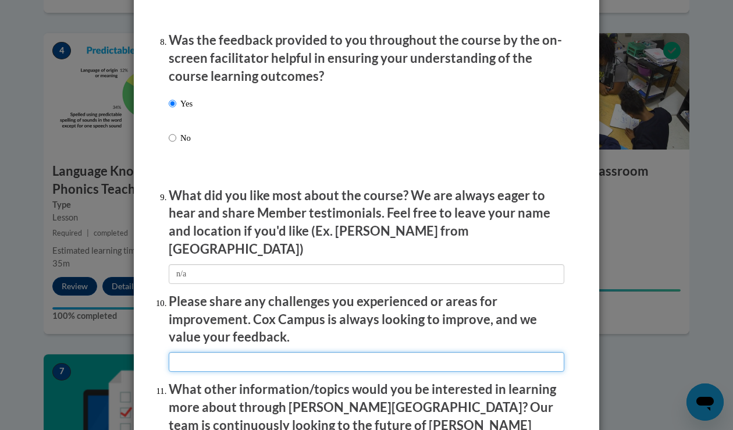
click at [203, 361] on input "textbox" at bounding box center [367, 362] width 396 height 20
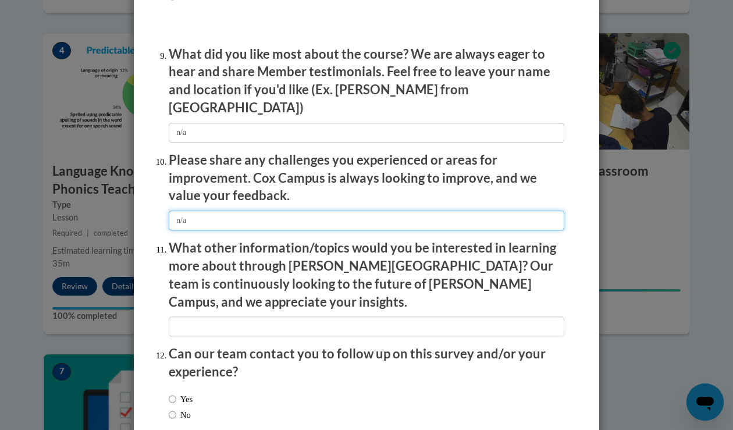
scroll to position [1950, 0]
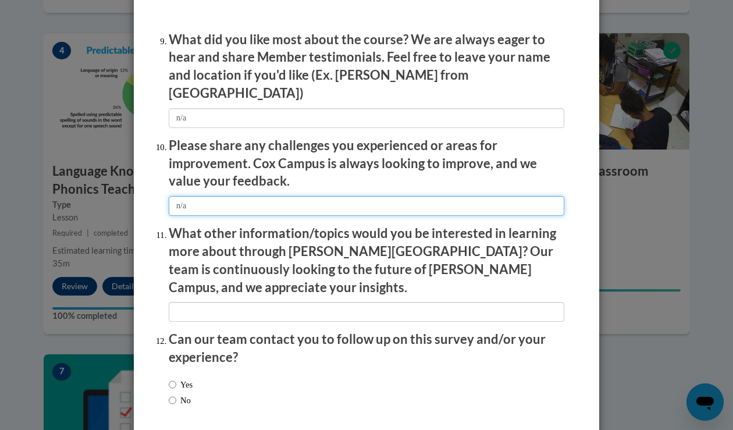
type input "n/a"
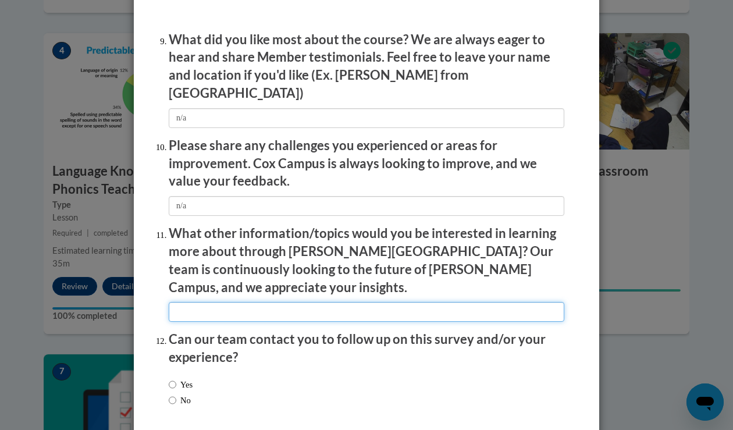
click at [200, 302] on input "textbox" at bounding box center [367, 312] width 396 height 20
type input "n/a"
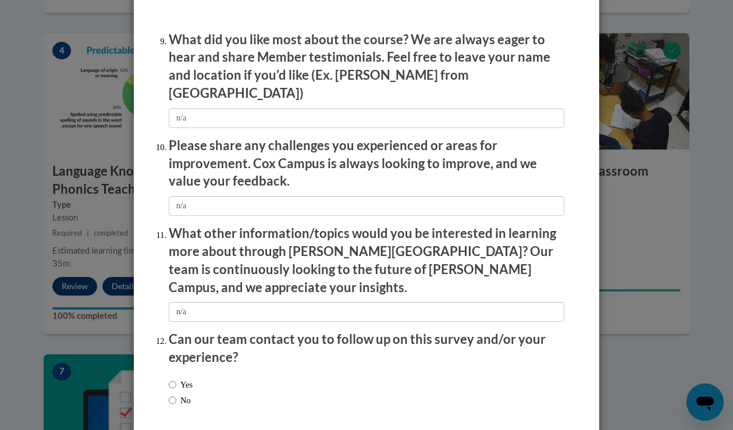
click at [200, 372] on div "Yes No" at bounding box center [367, 394] width 396 height 44
click at [199, 375] on div "Yes No" at bounding box center [367, 394] width 396 height 44
click at [182, 394] on label "No" at bounding box center [180, 400] width 22 height 13
click at [176, 394] on input "No" at bounding box center [173, 400] width 8 height 13
radio input "true"
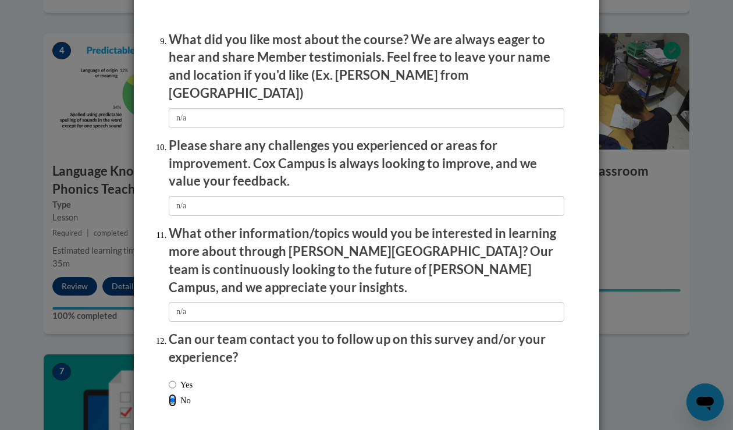
scroll to position [1991, 0]
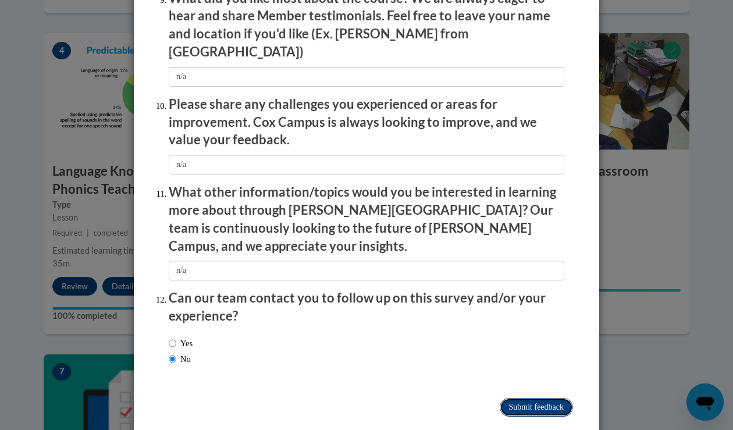
click at [520, 398] on input "Submit feedback" at bounding box center [536, 407] width 73 height 19
